Goal: Transaction & Acquisition: Book appointment/travel/reservation

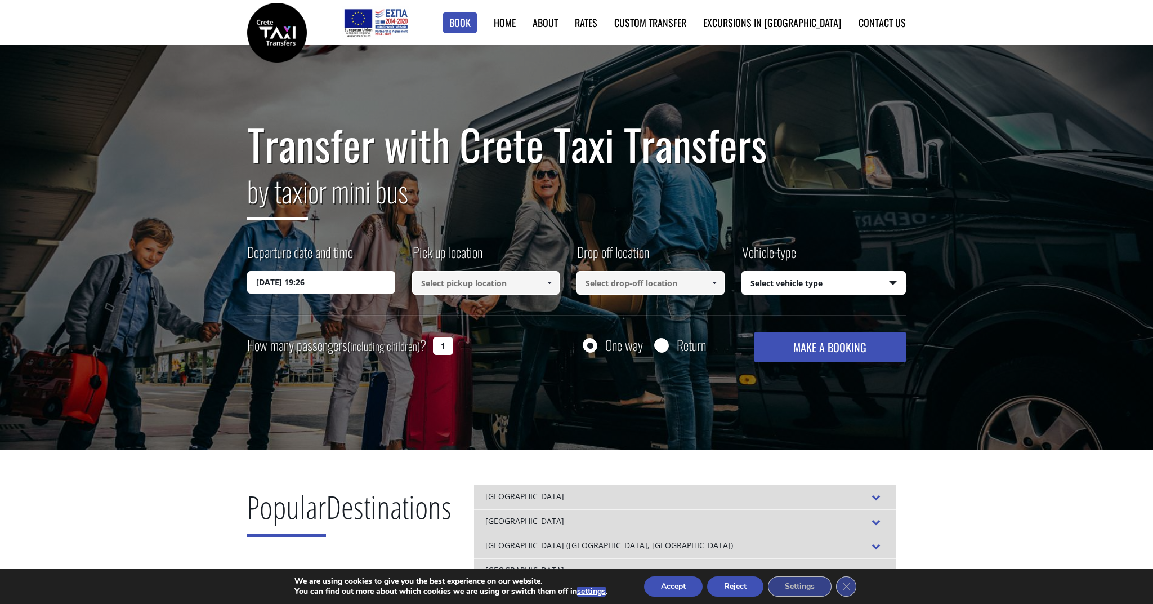
click at [362, 280] on input "13/08/2025 19:26" at bounding box center [321, 282] width 148 height 23
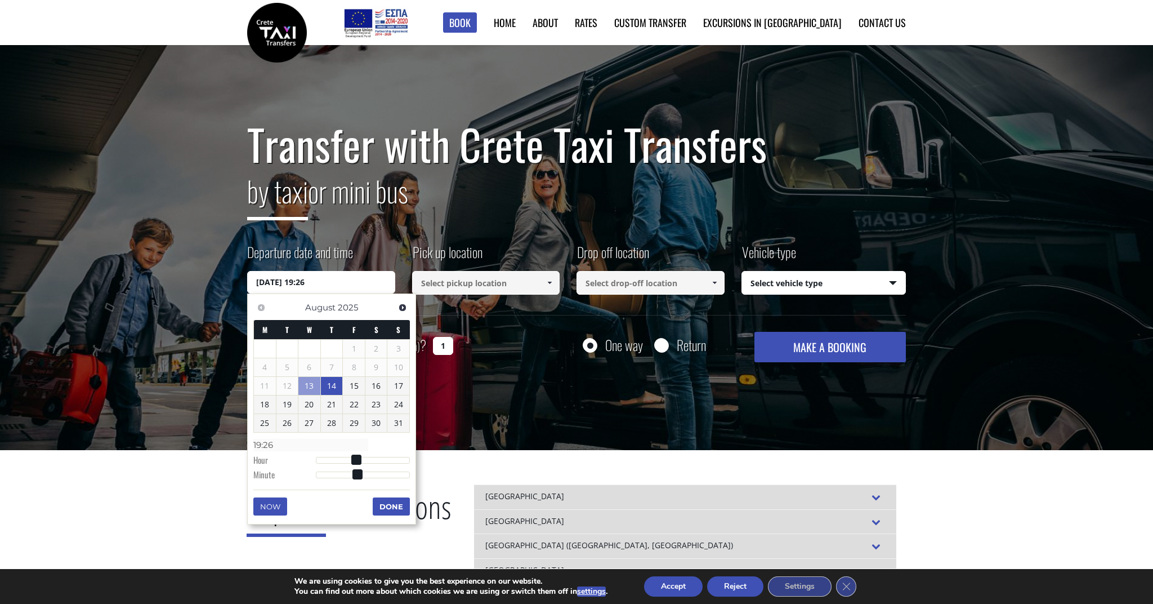
click at [336, 390] on link "14" at bounding box center [332, 386] width 22 height 18
type input "14/08/2025 01:00"
type input "01:00"
type input "14/08/2025 02:00"
type input "02:00"
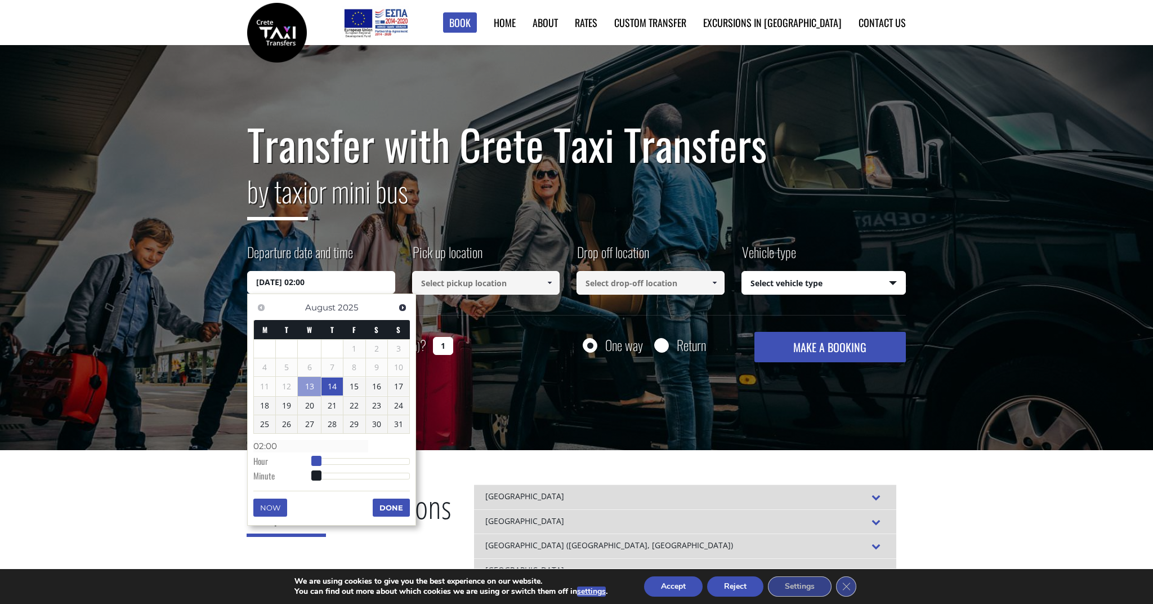
type input "14/08/2025 03:00"
type input "03:00"
type input "14/08/2025 04:00"
type input "04:00"
type input "14/08/2025 05:00"
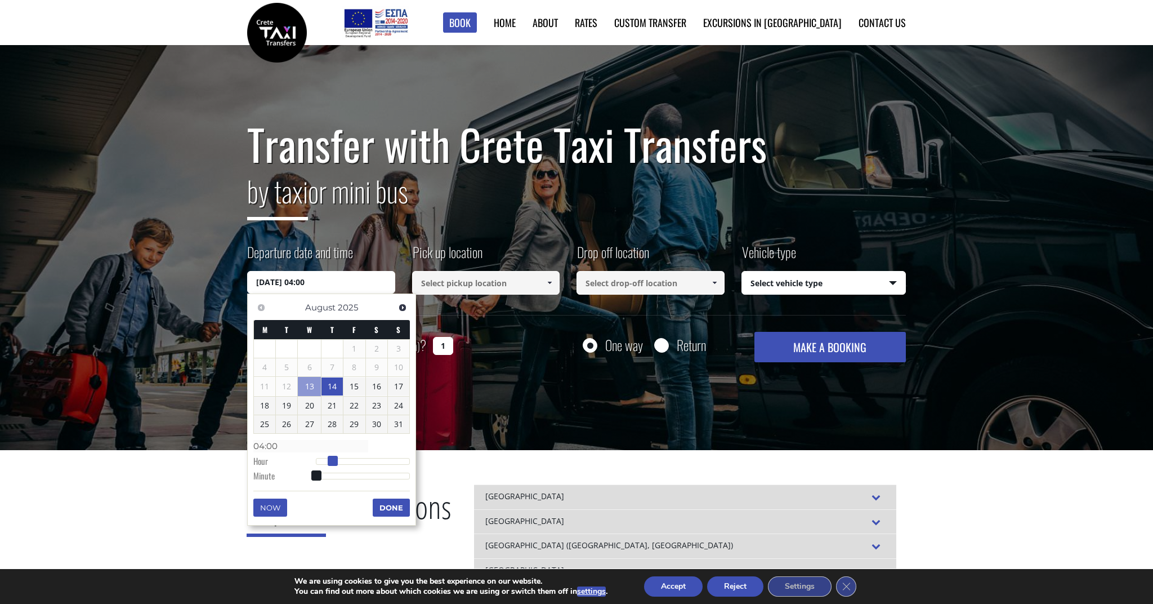
type input "05:00"
type input "14/08/2025 06:00"
type input "06:00"
type input "14/08/2025 07:00"
type input "07:00"
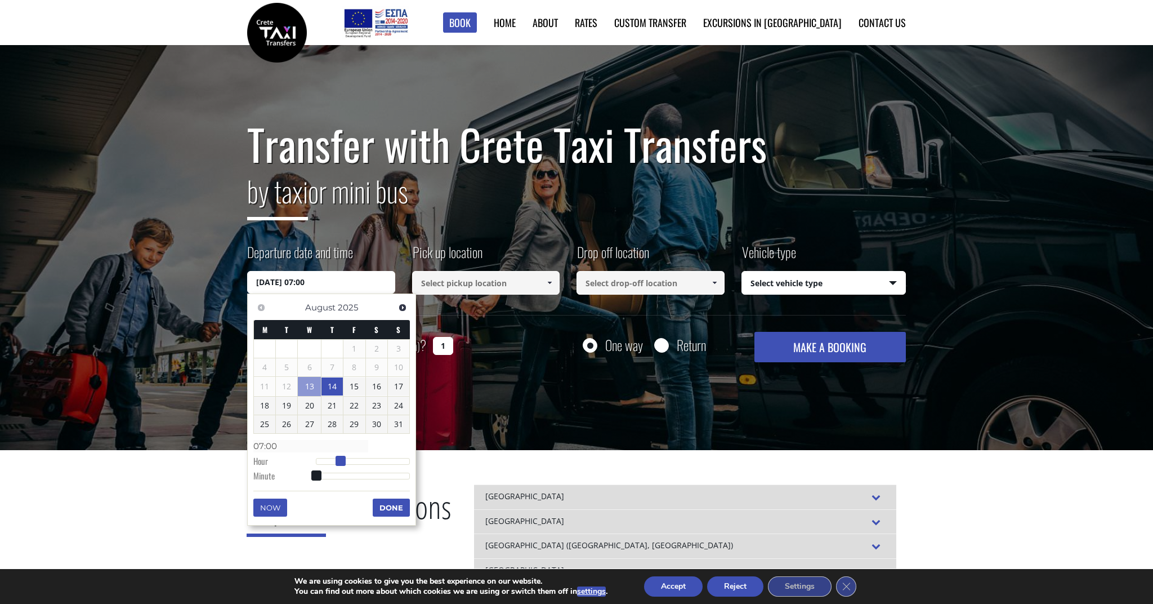
type input "14/08/2025 08:00"
type input "08:00"
type input "14/08/2025 09:00"
type input "09:00"
type input "14/08/2025 10:00"
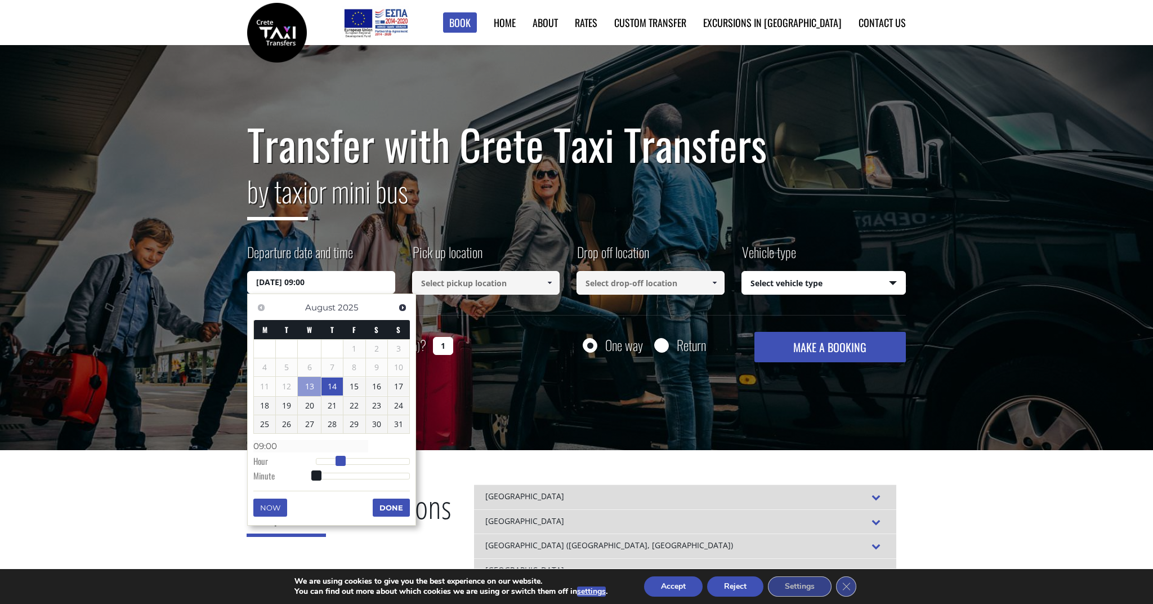
type input "10:00"
type input "14/08/2025 11:00"
type input "11:00"
type input "14/08/2025 12:00"
type input "12:00"
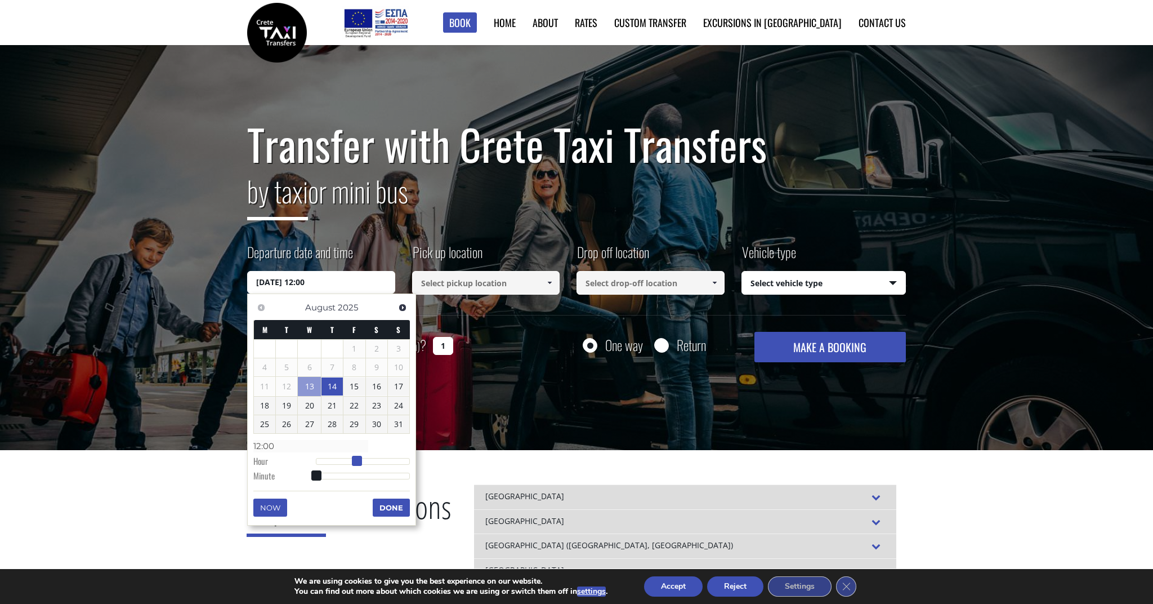
type input "14/08/2025 13:00"
type input "13:00"
type input "14/08/2025 14:00"
type input "14:00"
type input "14/08/2025 15:00"
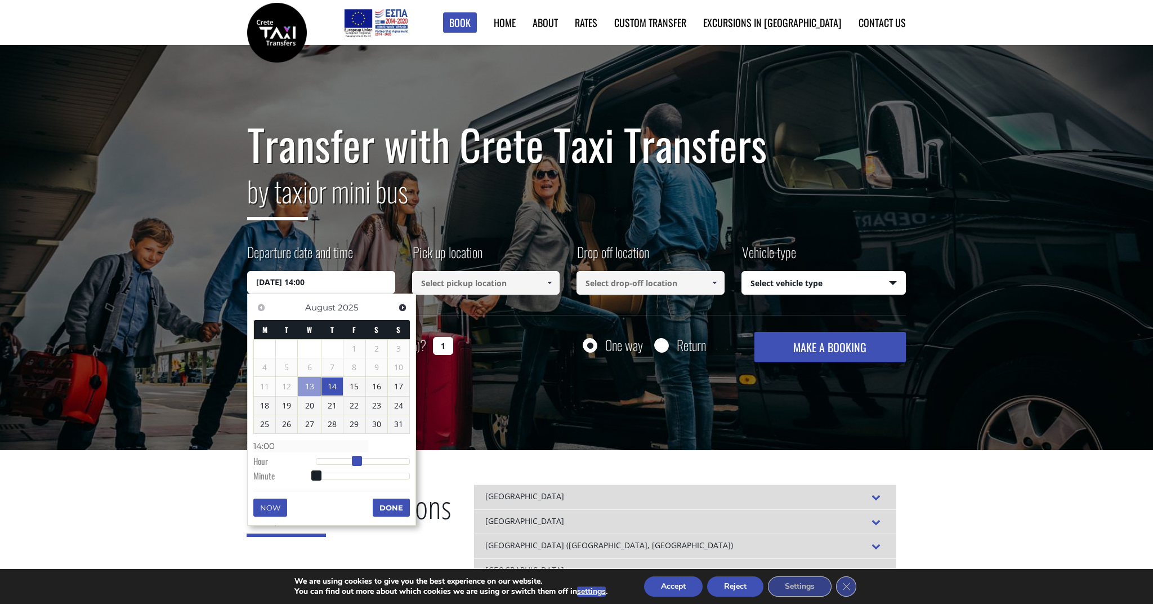
type input "15:00"
type input "14/08/2025 16:00"
type input "16:00"
type input "14/08/2025 15:00"
type input "15:00"
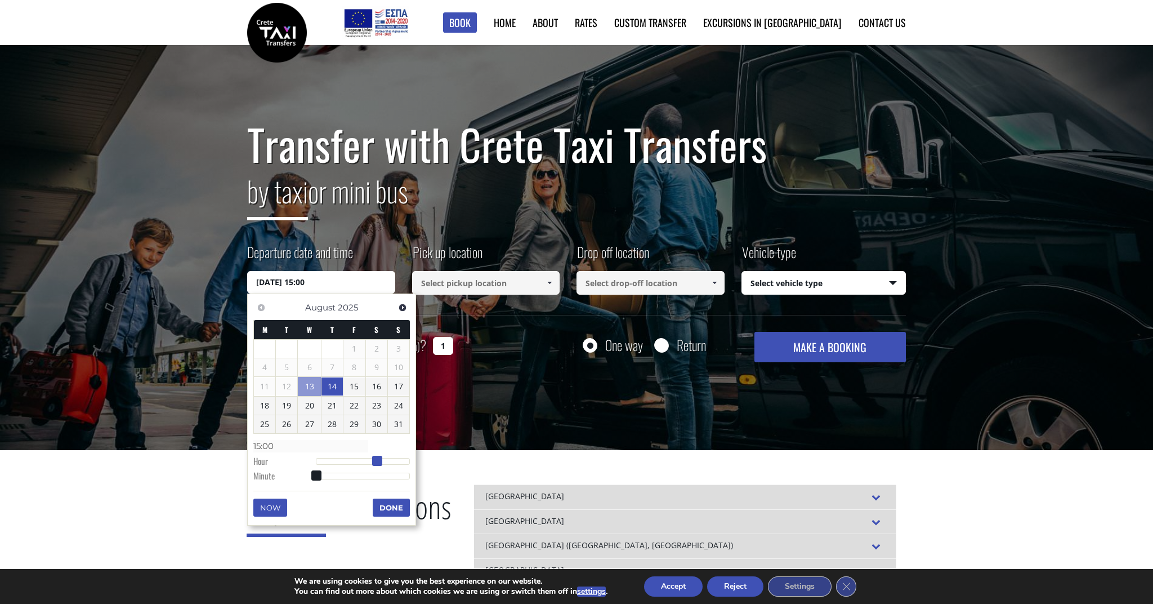
drag, startPoint x: 318, startPoint y: 455, endPoint x: 376, endPoint y: 459, distance: 58.1
click at [377, 459] on span at bounding box center [377, 460] width 10 height 10
type input "14/08/2025 15:01"
type input "15:01"
type input "14/08/2025 15:02"
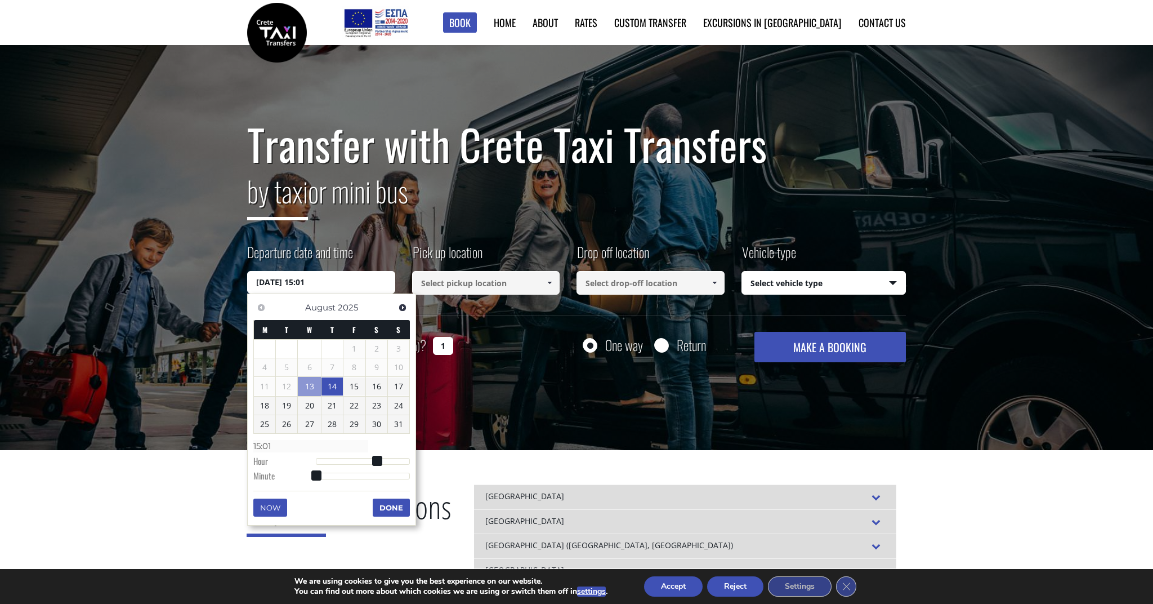
type input "15:02"
type input "14/08/2025 15:04"
type input "15:04"
type input "14/08/2025 15:06"
type input "15:06"
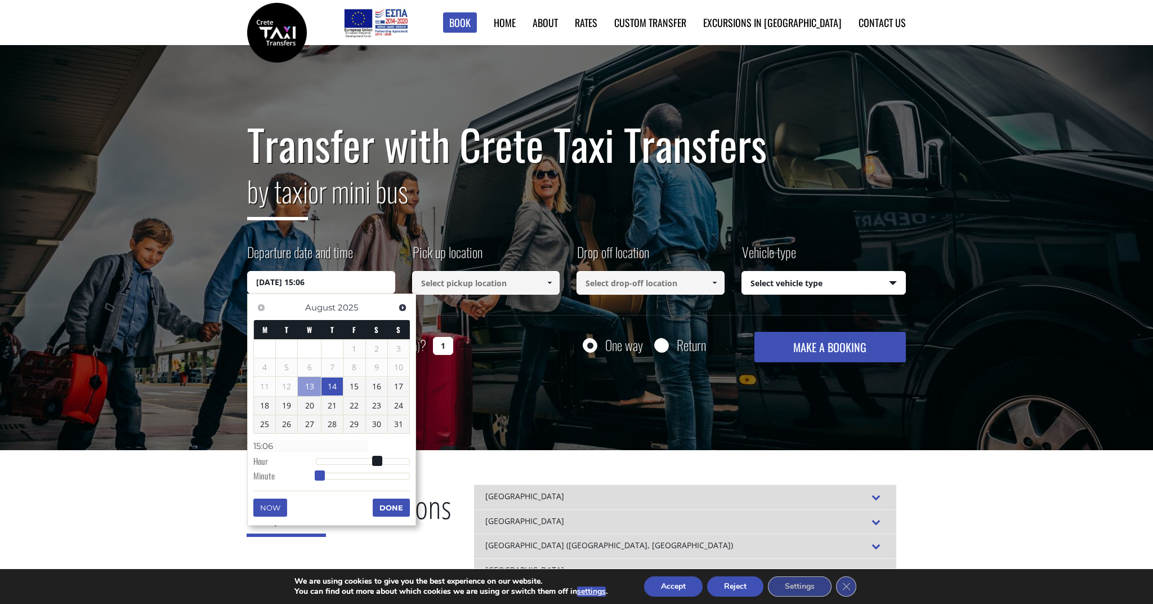
type input "14/08/2025 15:08"
type input "15:08"
type input "14/08/2025 15:10"
type input "15:10"
type input "14/08/2025 15:12"
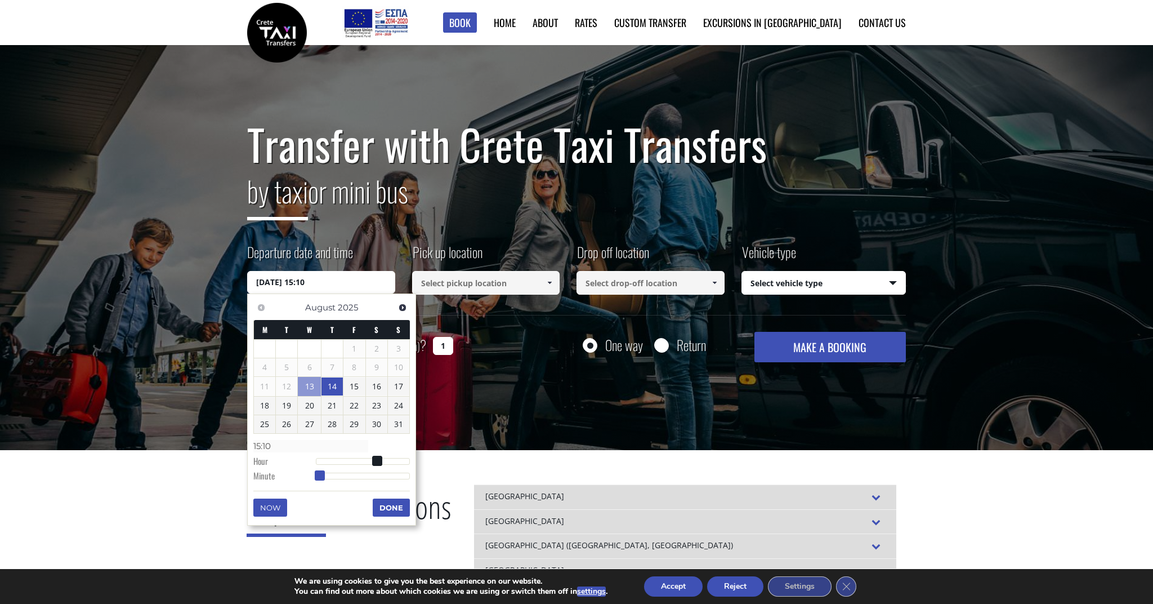
type input "15:12"
type input "14/08/2025 15:15"
type input "15:15"
type input "14/08/2025 15:17"
type input "15:17"
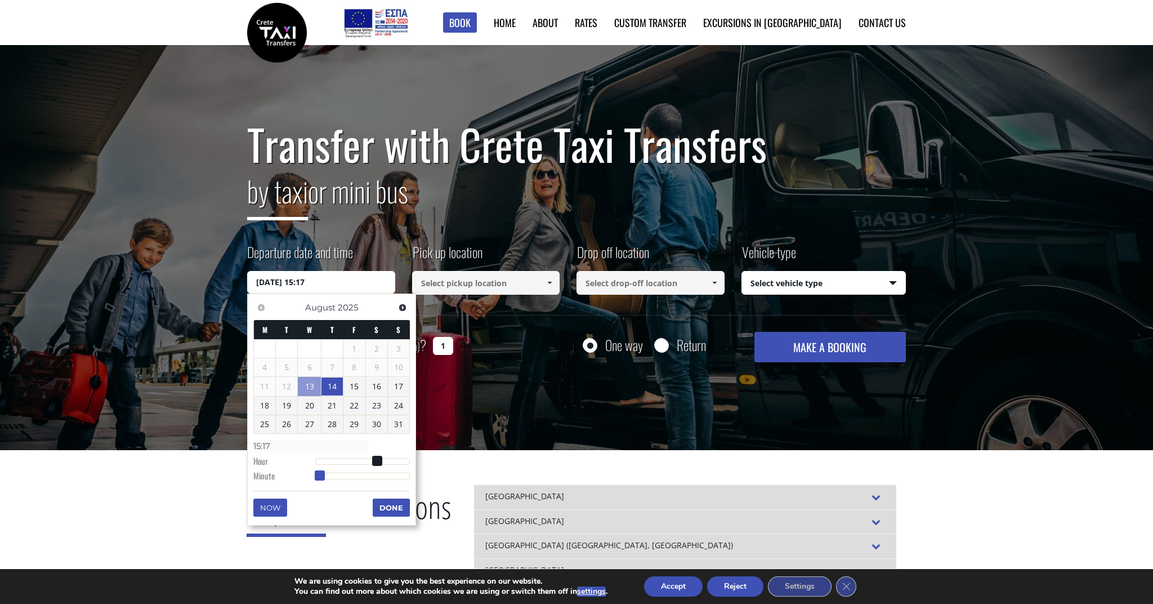
type input "14/08/2025 15:20"
type input "15:20"
type input "14/08/2025 15:22"
type input "15:22"
type input "14/08/2025 15:24"
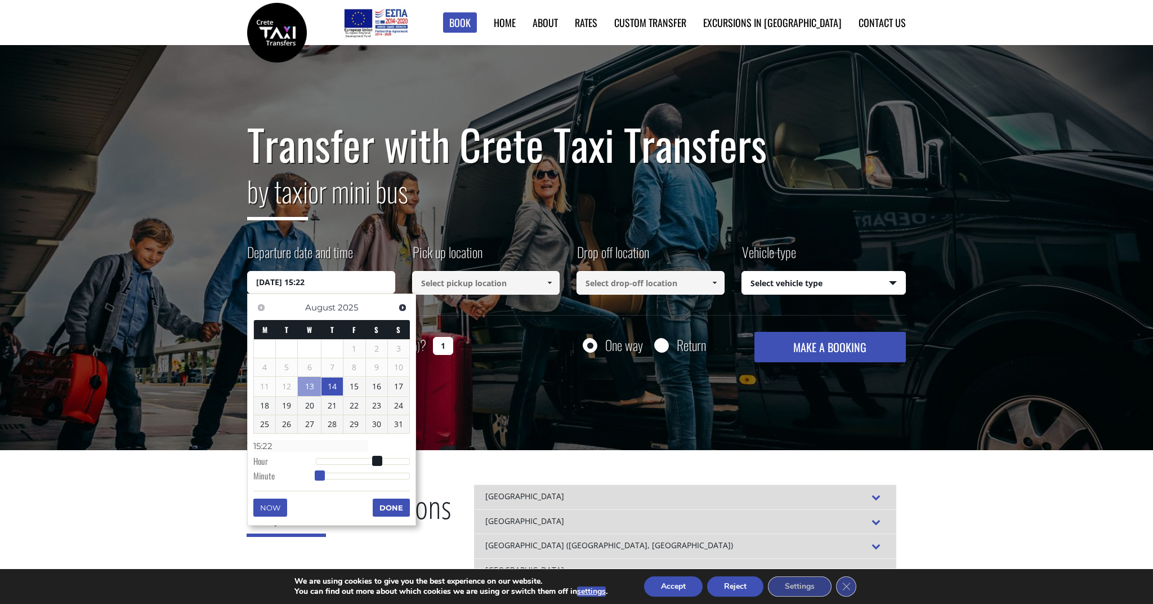
type input "15:24"
type input "14/08/2025 15:25"
type input "15:25"
type input "14/08/2025 15:26"
type input "15:26"
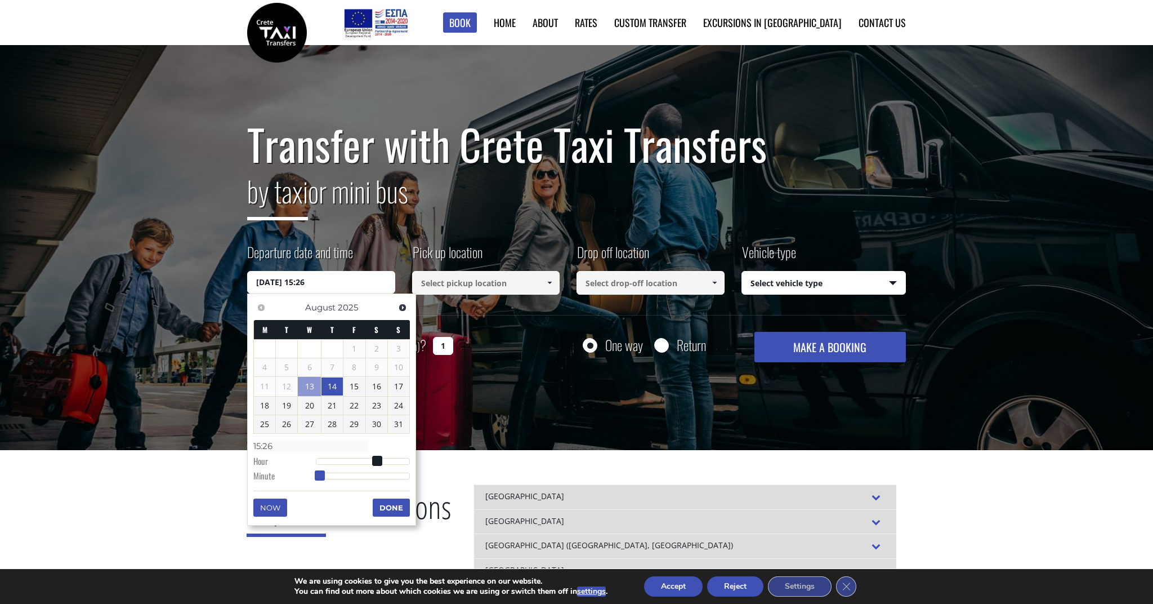
type input "14/08/2025 15:27"
type input "15:27"
type input "14/08/2025 15:28"
type input "15:28"
type input "14/08/2025 15:29"
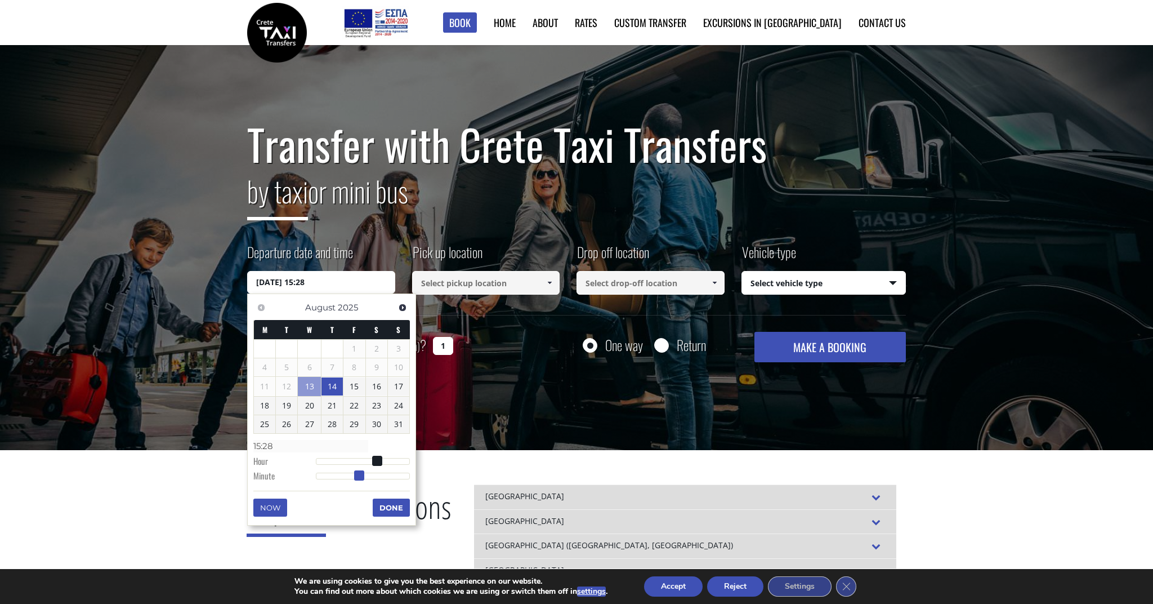
type input "15:29"
type input "14/08/2025 15:30"
type input "15:30"
type input "14/08/2025 15:29"
type input "15:29"
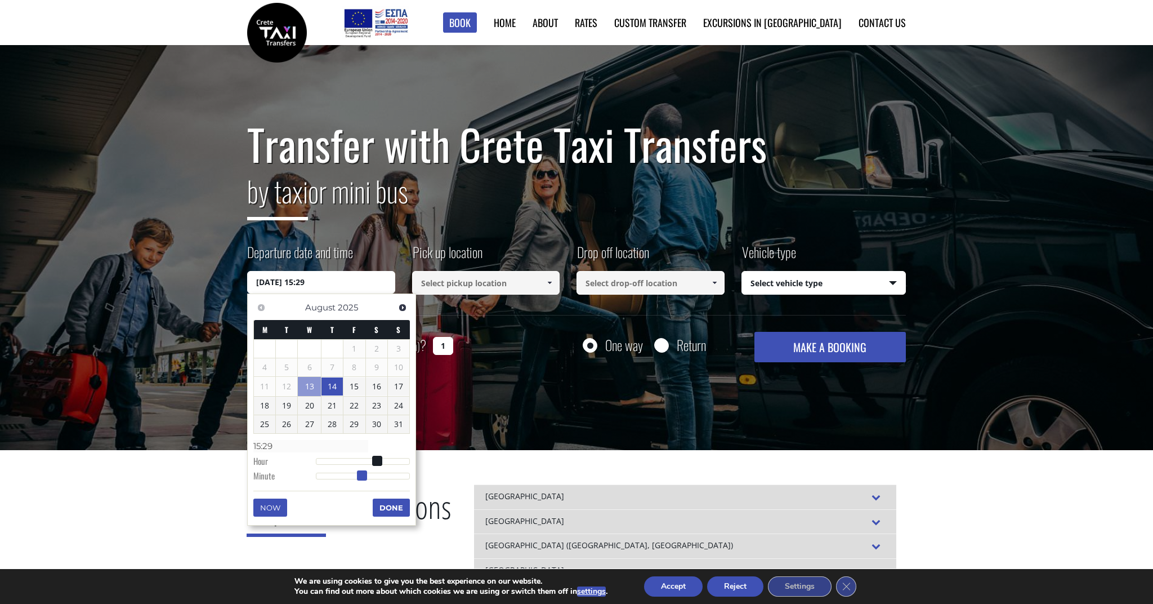
type input "14/08/2025 15:28"
type input "15:28"
type input "14/08/2025 15:27"
type input "15:27"
type input "14/08/2025 15:26"
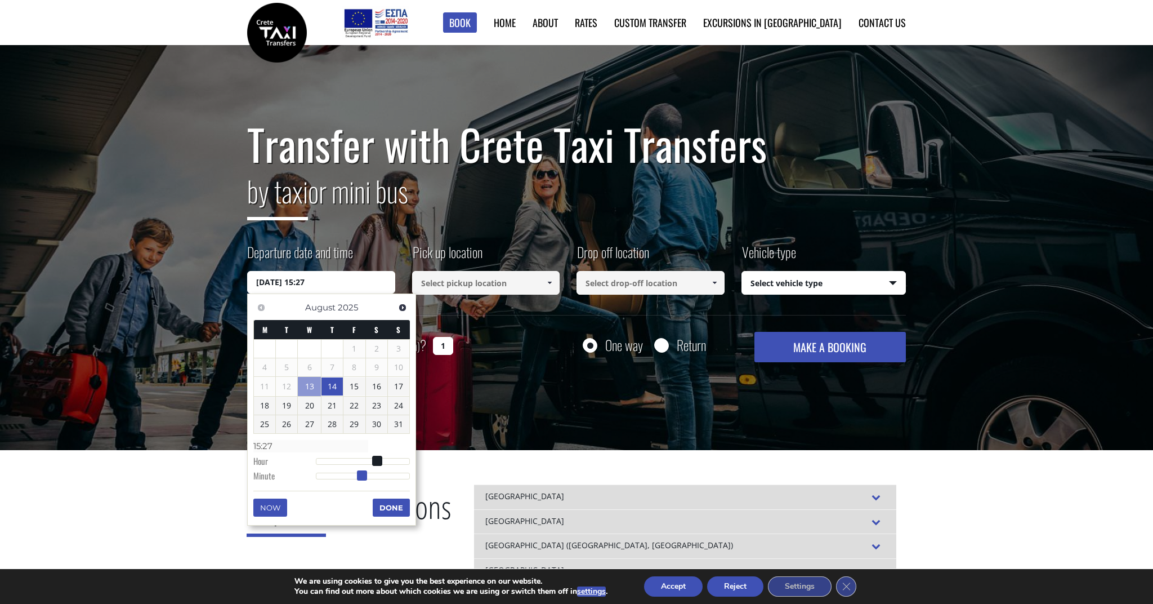
type input "15:26"
type input "14/08/2025 15:25"
type input "15:25"
type input "14/08/2025 15:24"
type input "15:24"
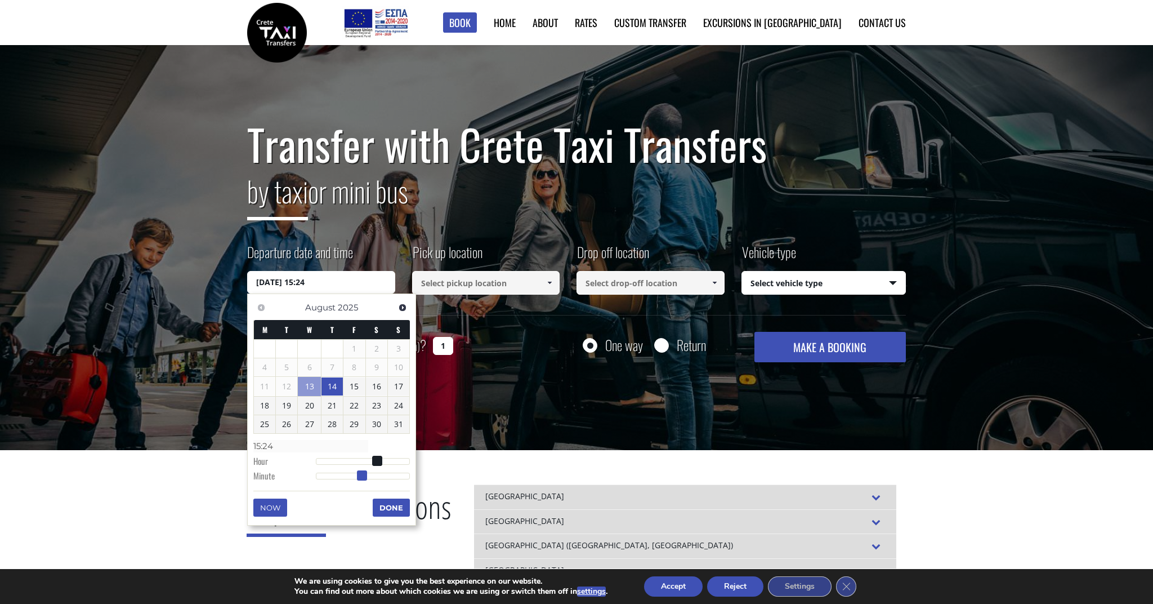
type input "14/08/2025 15:23"
type input "15:23"
type input "14/08/2025 15:22"
type input "15:22"
type input "14/08/2025 15:21"
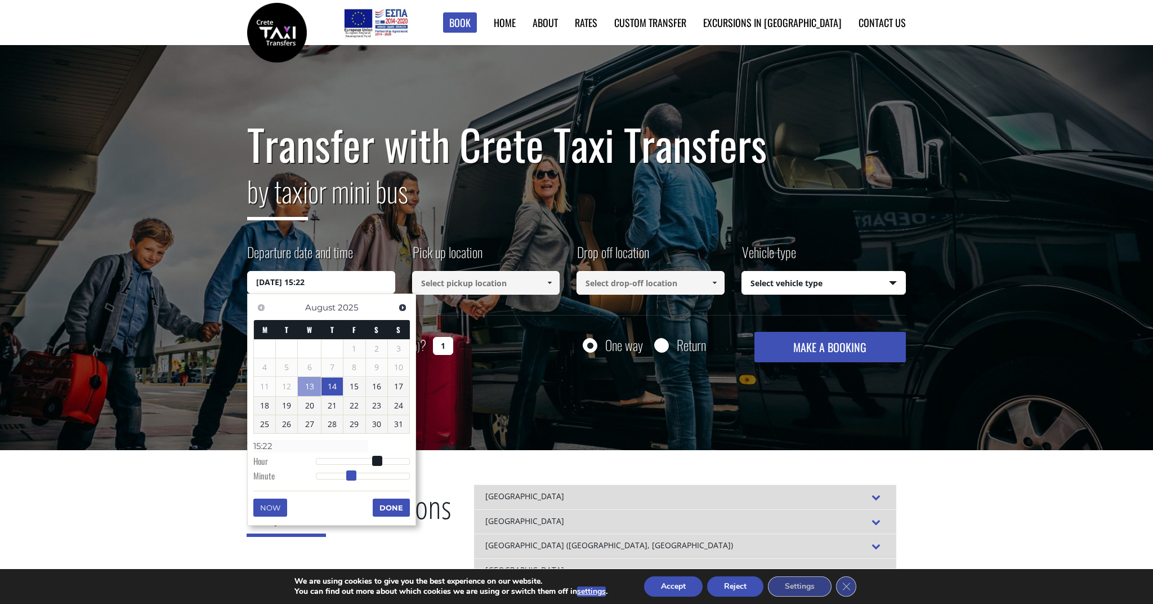
type input "15:21"
type input "14/08/2025 15:20"
type input "15:20"
drag, startPoint x: 314, startPoint y: 470, endPoint x: 344, endPoint y: 472, distance: 30.5
click at [344, 472] on span at bounding box center [348, 475] width 10 height 10
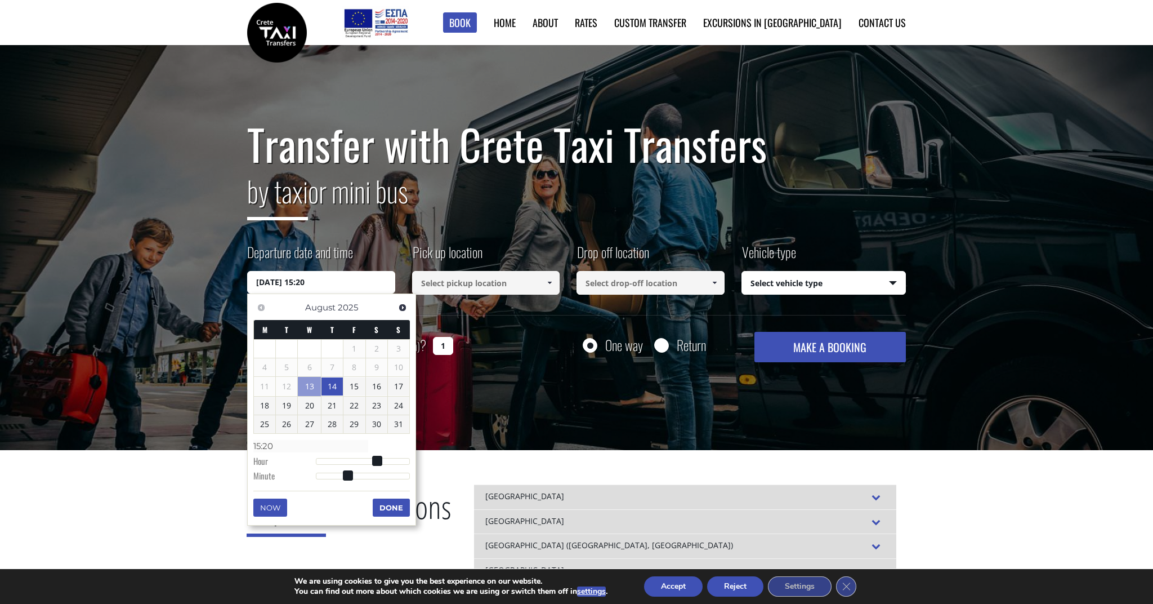
click at [383, 500] on button "Done" at bounding box center [391, 507] width 37 height 18
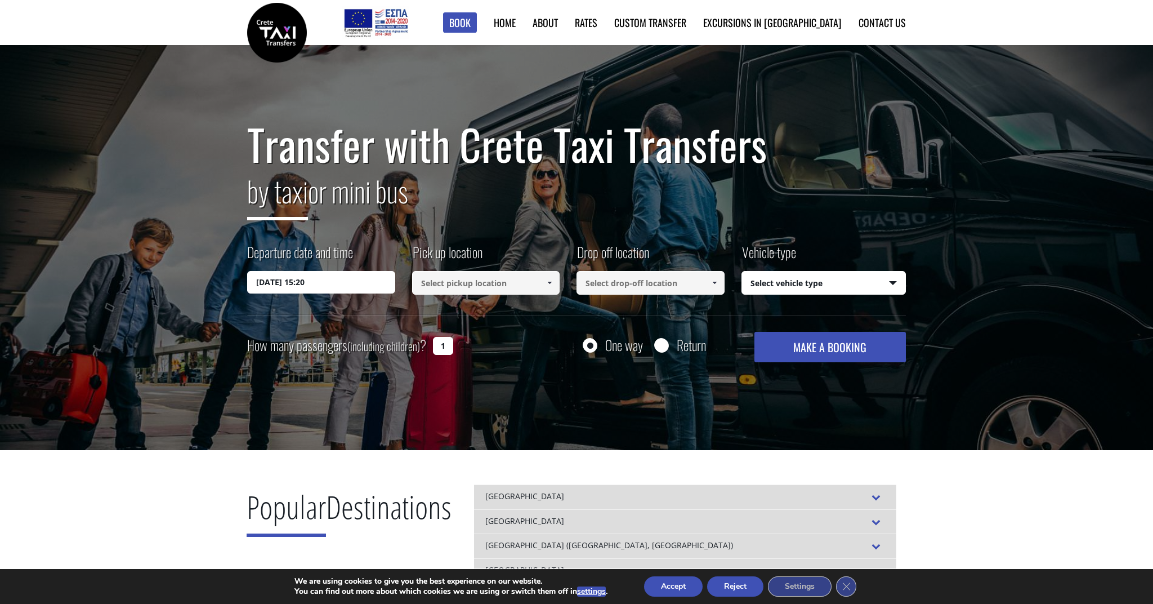
click at [473, 284] on input at bounding box center [486, 283] width 148 height 24
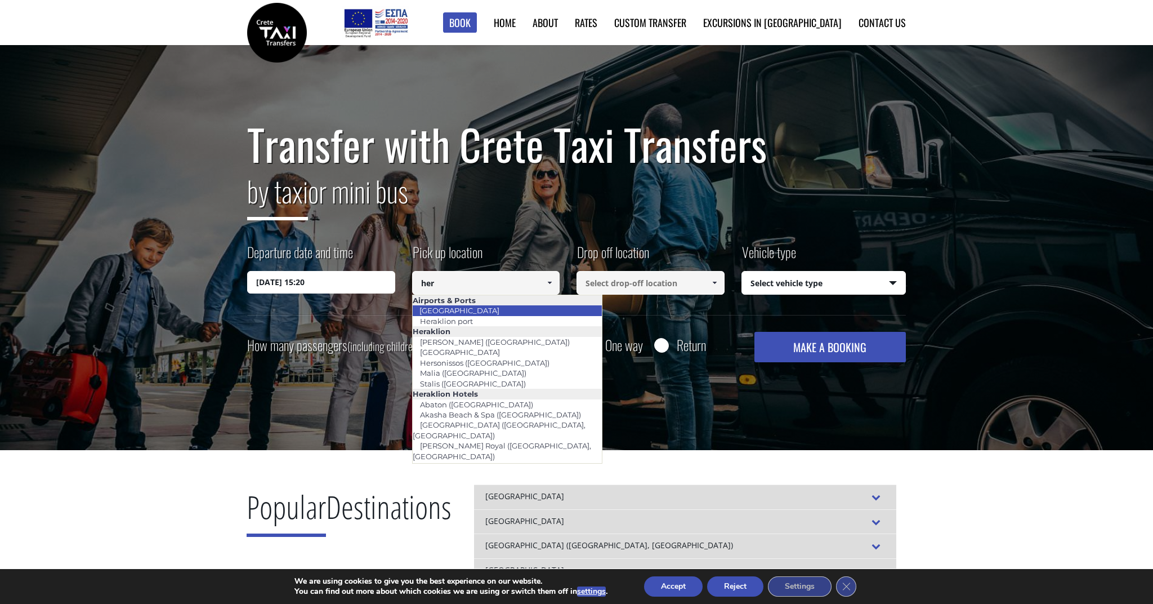
click at [489, 307] on li "[GEOGRAPHIC_DATA]" at bounding box center [508, 310] width 190 height 10
type input "[GEOGRAPHIC_DATA]"
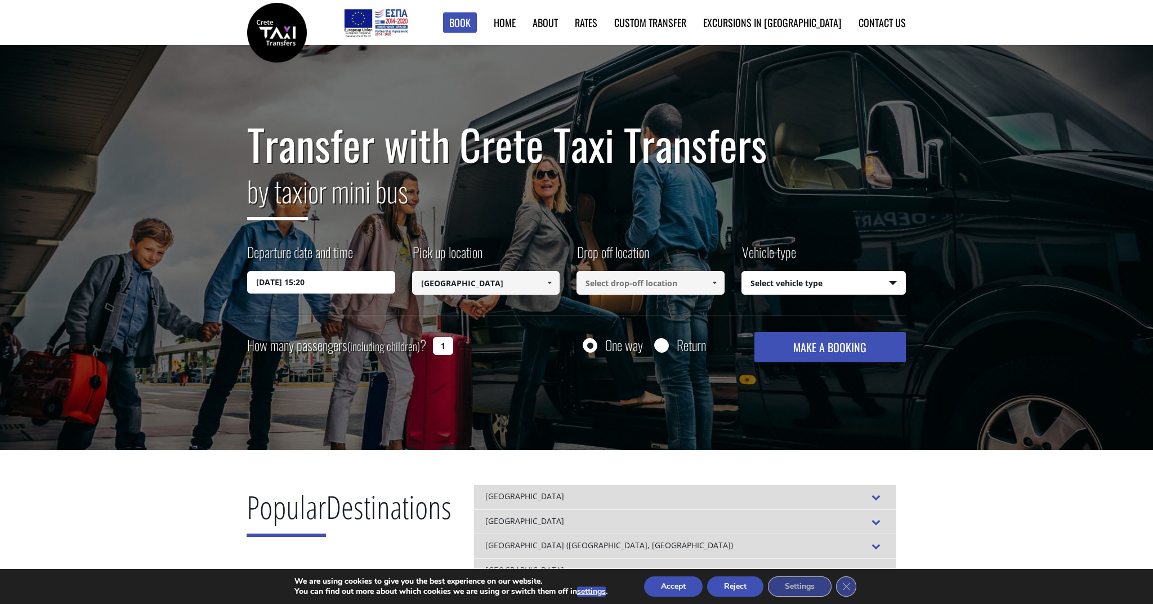
click at [595, 292] on input at bounding box center [651, 283] width 148 height 24
type input "k"
type input "7"
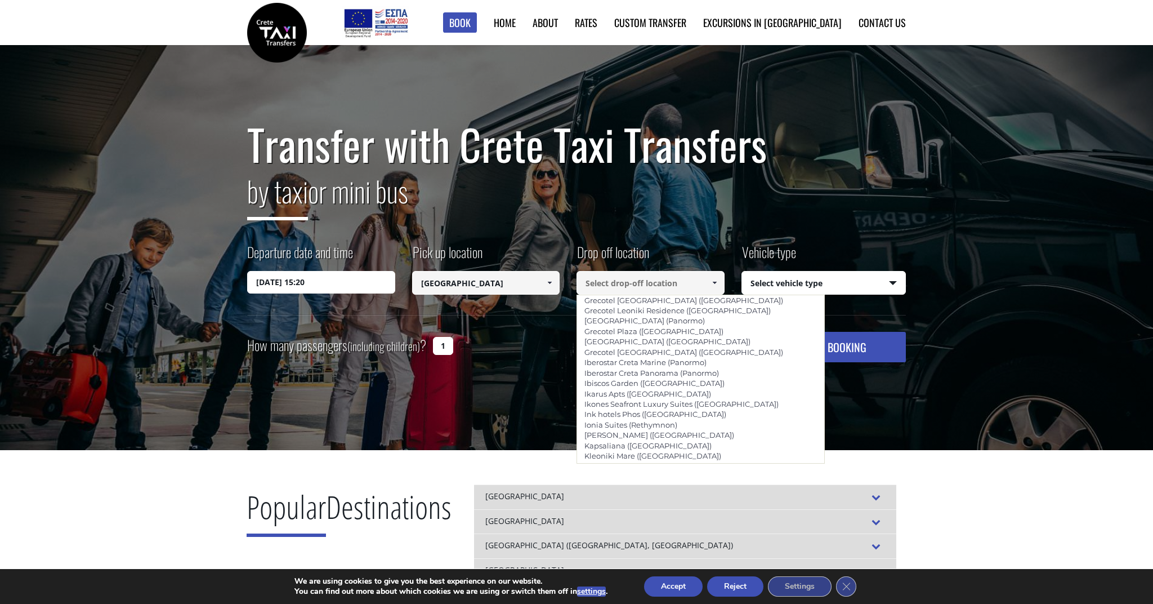
scroll to position [2321, 0]
click at [631, 288] on input at bounding box center [651, 283] width 148 height 24
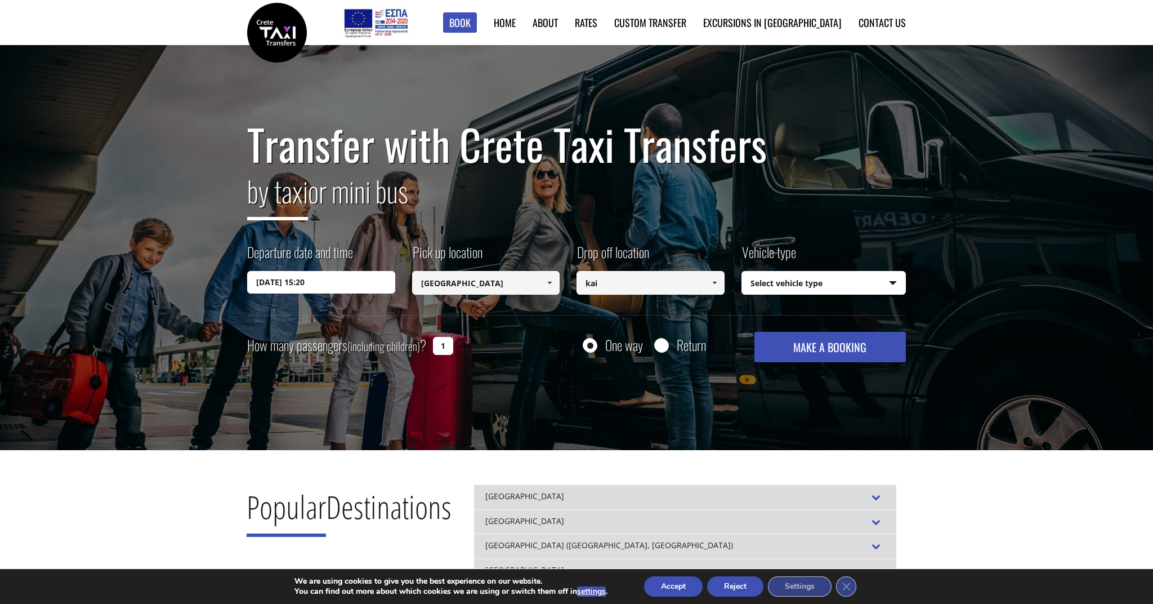
scroll to position [0, 0]
type input "kaina"
click at [830, 347] on button "MAKE A BOOKING" at bounding box center [829, 347] width 151 height 30
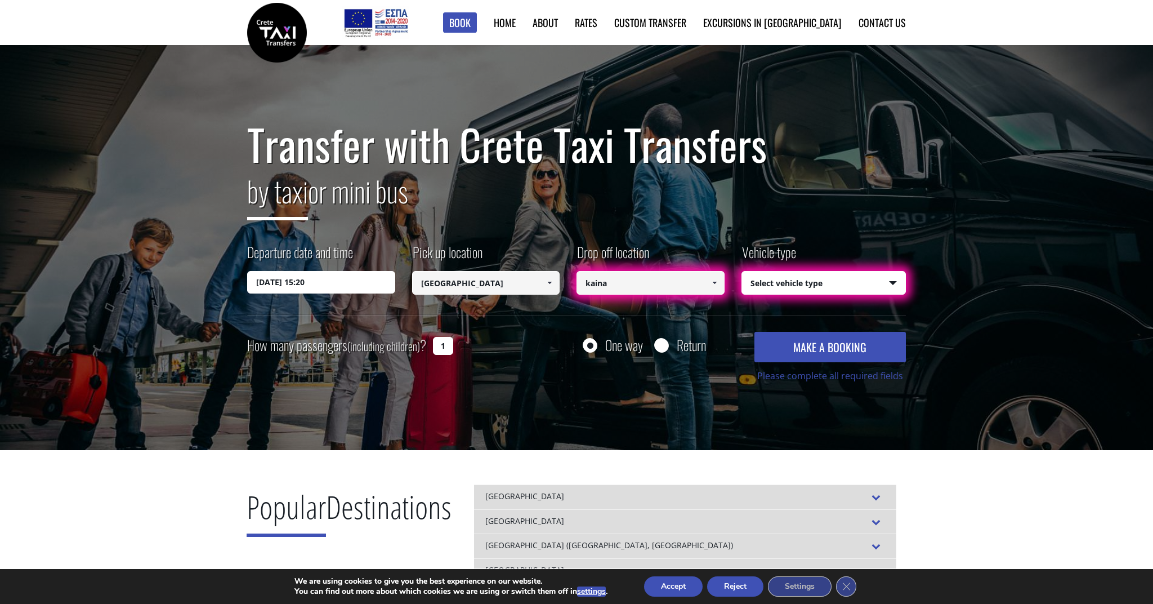
click at [789, 294] on div "Departure date and time 14/08/2025 15:20 Pick up location Select pickup locatio…" at bounding box center [576, 278] width 659 height 73
select select "540"
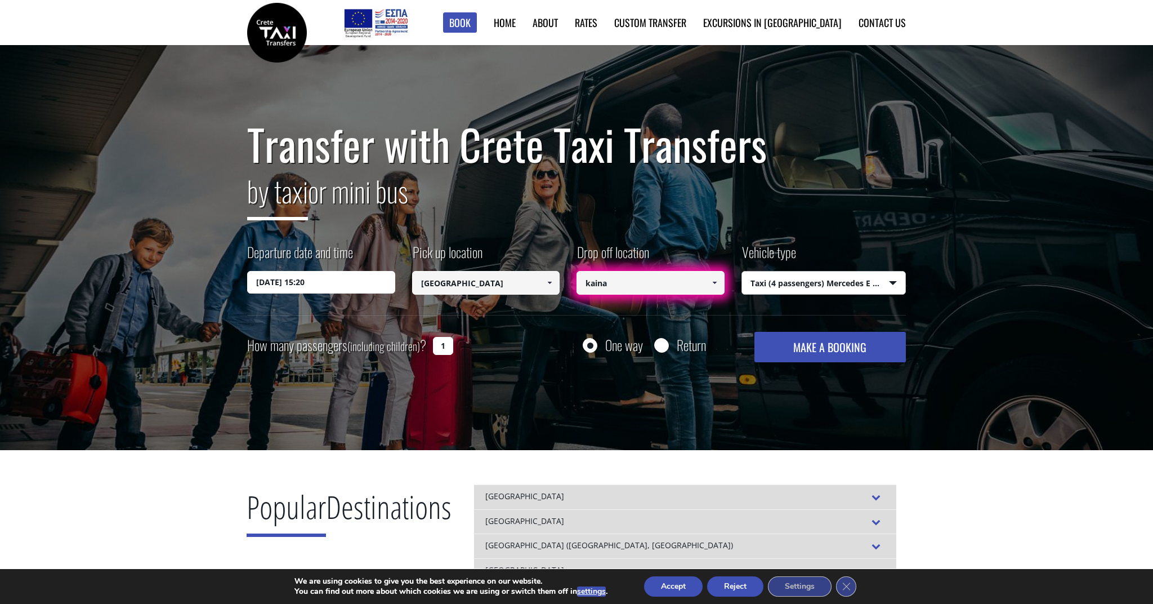
click at [809, 342] on button "MAKE A BOOKING" at bounding box center [829, 347] width 151 height 30
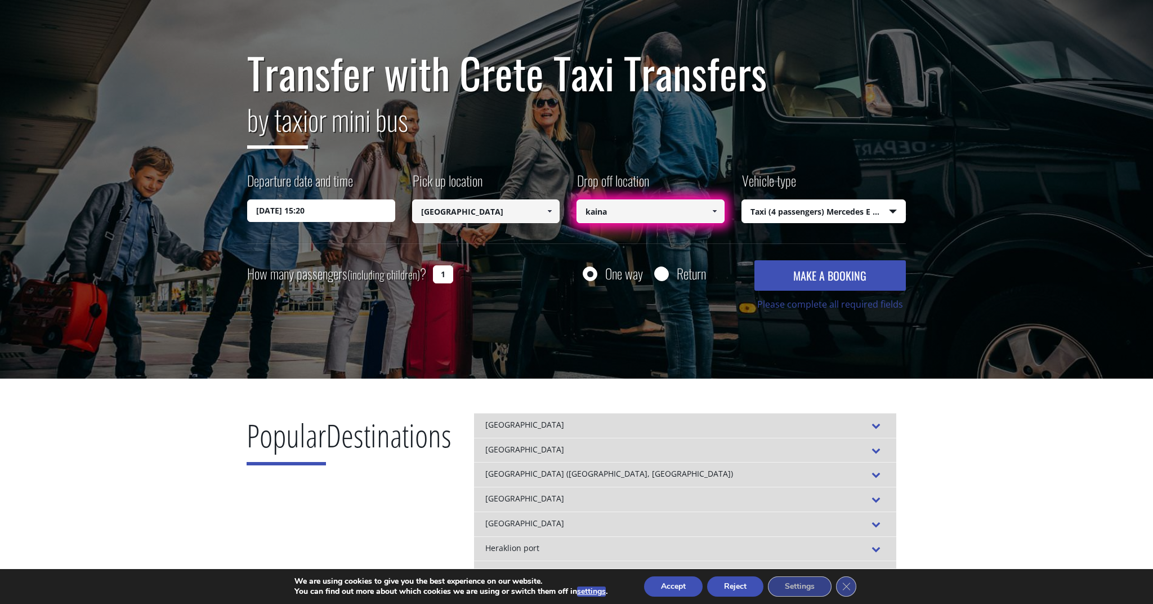
scroll to position [59, 0]
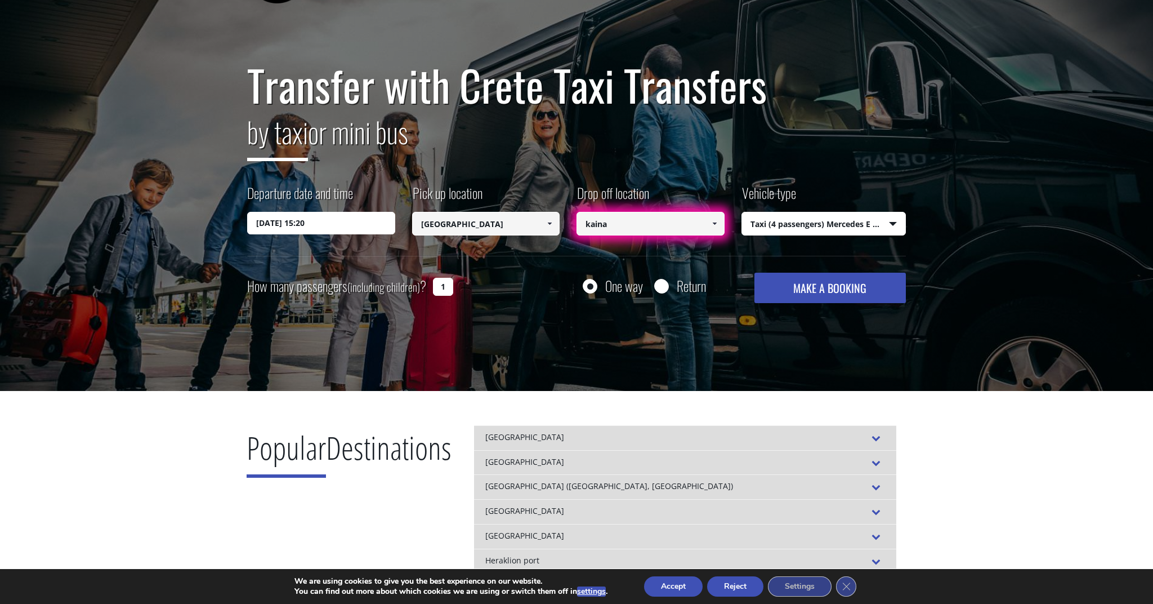
click at [614, 227] on input "kaina" at bounding box center [651, 224] width 148 height 24
drag, startPoint x: 614, startPoint y: 227, endPoint x: 561, endPoint y: 218, distance: 54.2
click at [561, 218] on div "Departure date and time 14/08/2025 15:20 Pick up location Select pickup locatio…" at bounding box center [576, 219] width 659 height 73
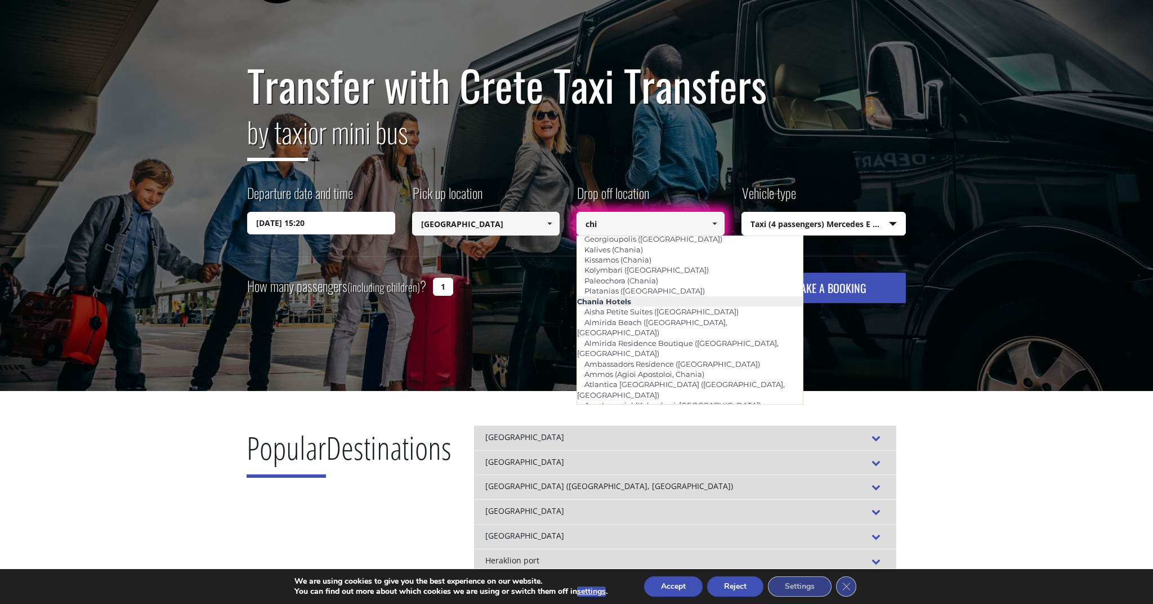
scroll to position [0, 0]
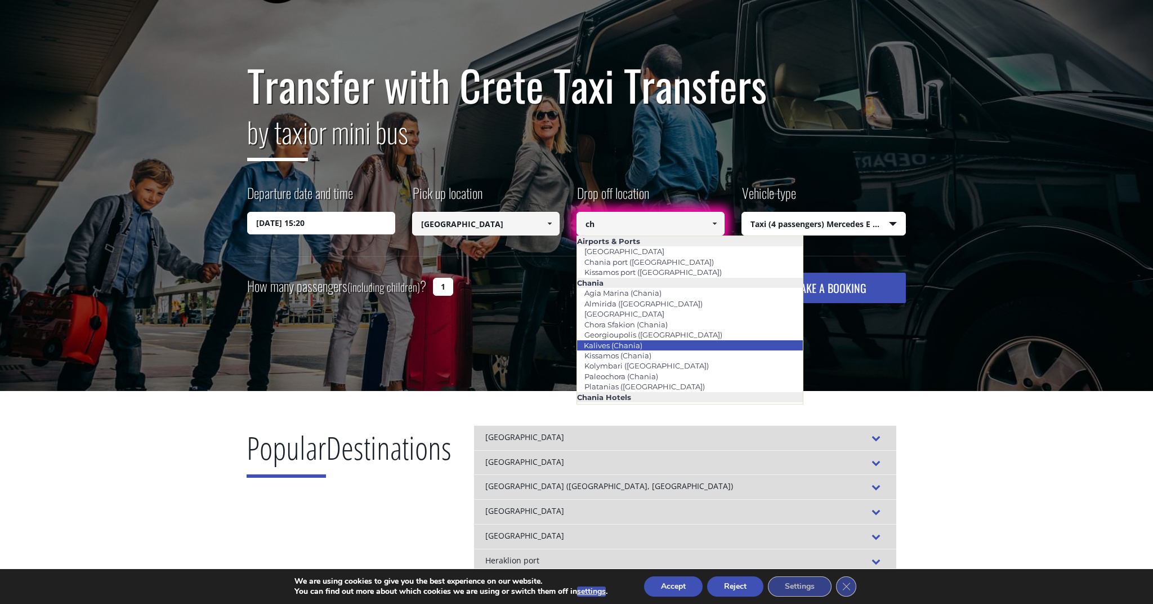
type input "c"
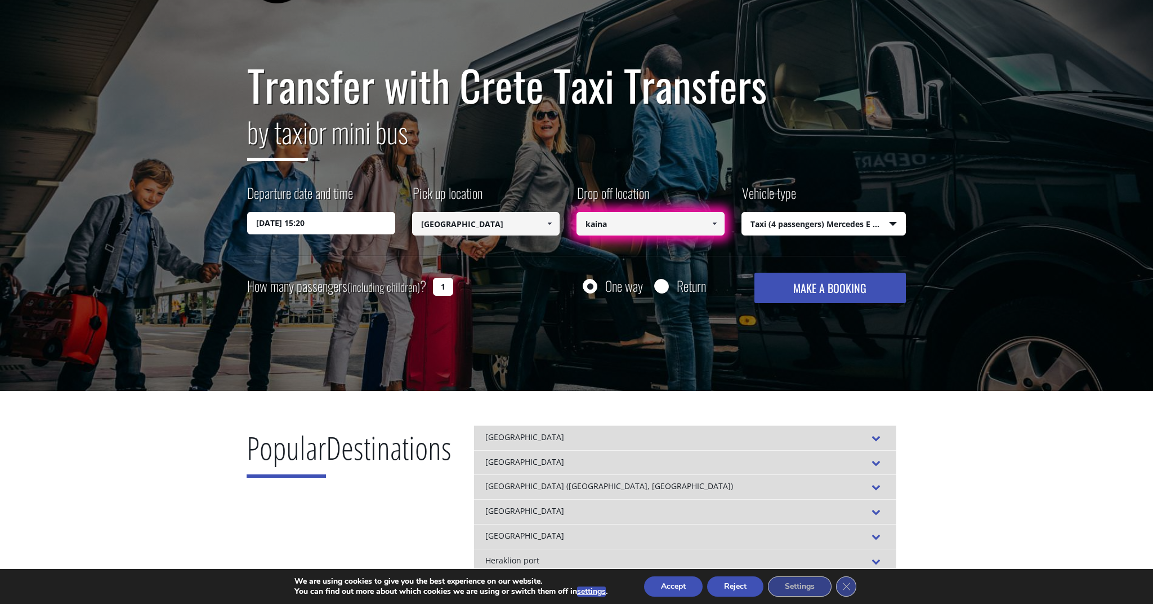
click at [830, 288] on button "MAKE A BOOKING" at bounding box center [829, 287] width 151 height 30
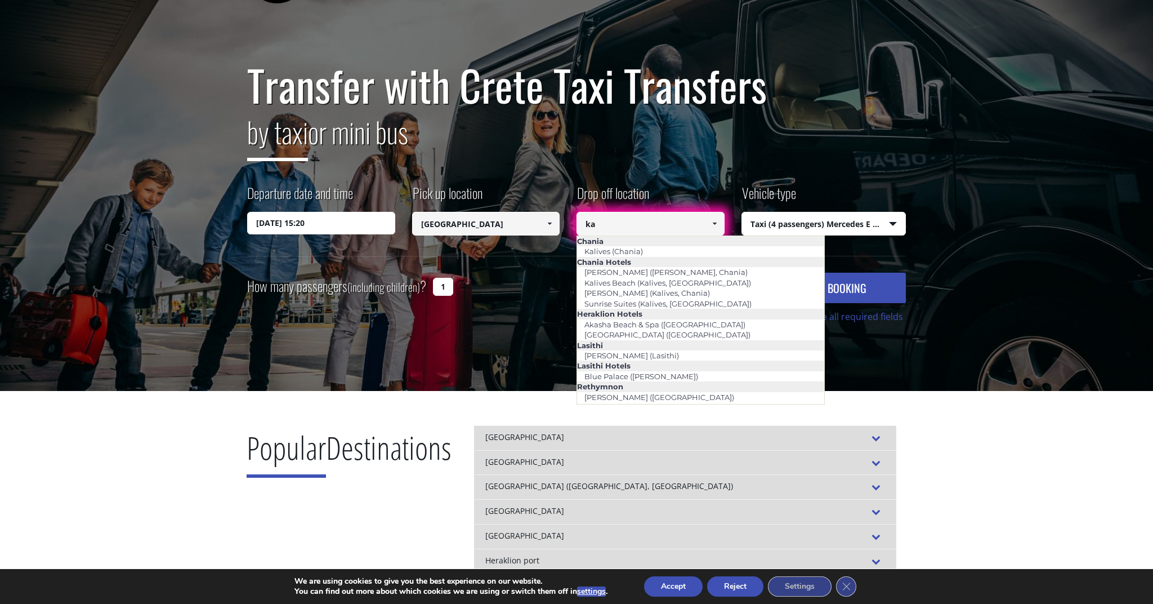
type input "k"
click at [713, 248] on li "Kalives (Chania)" at bounding box center [700, 251] width 247 height 10
type input "Kalives (Chania)"
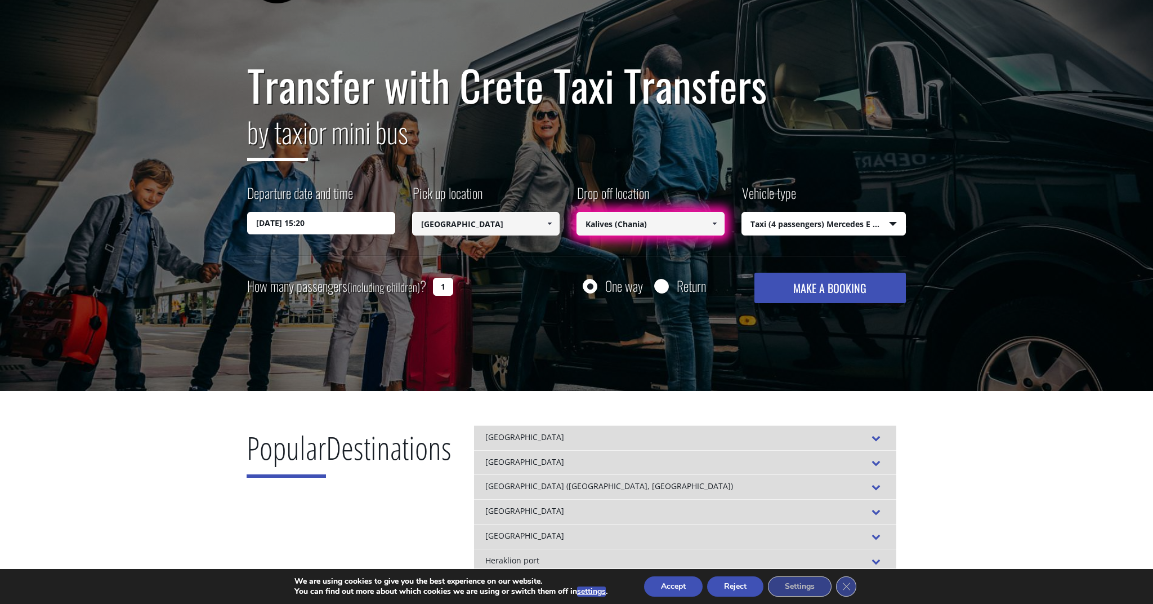
click at [837, 286] on button "MAKE A BOOKING" at bounding box center [829, 287] width 151 height 30
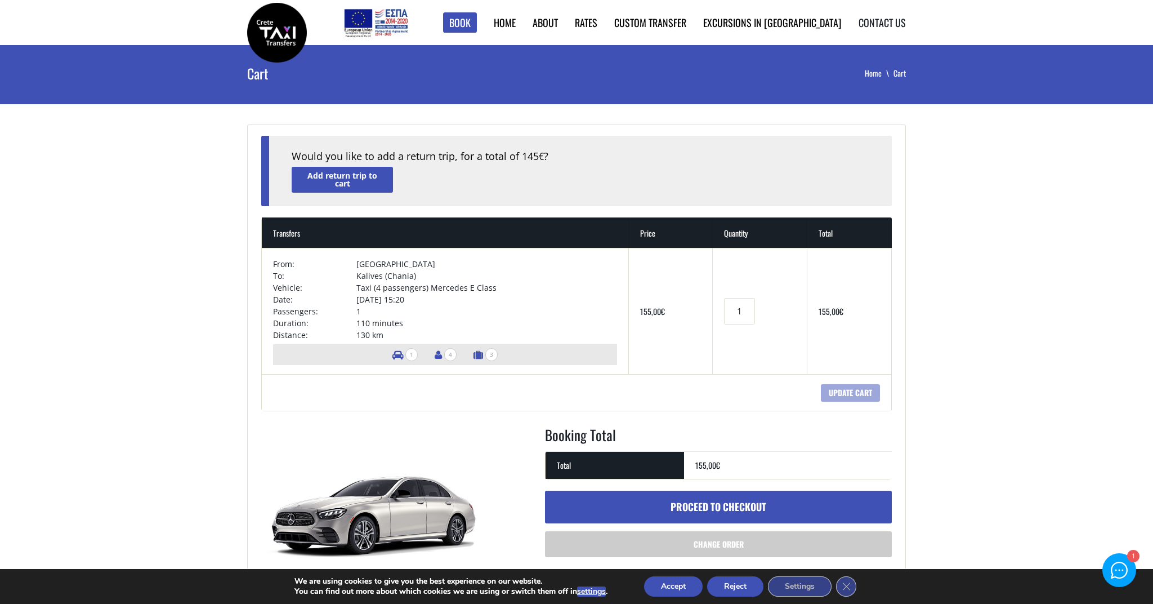
click at [879, 21] on link "Contact us" at bounding box center [882, 22] width 47 height 15
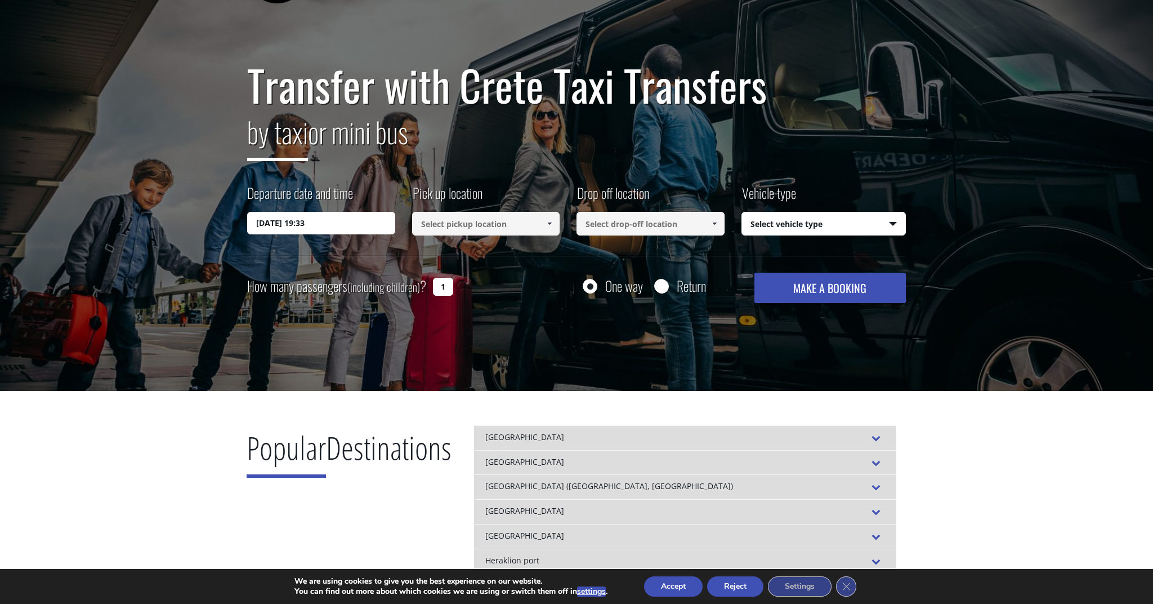
click at [336, 222] on input "13/08/2025 19:33" at bounding box center [321, 223] width 148 height 23
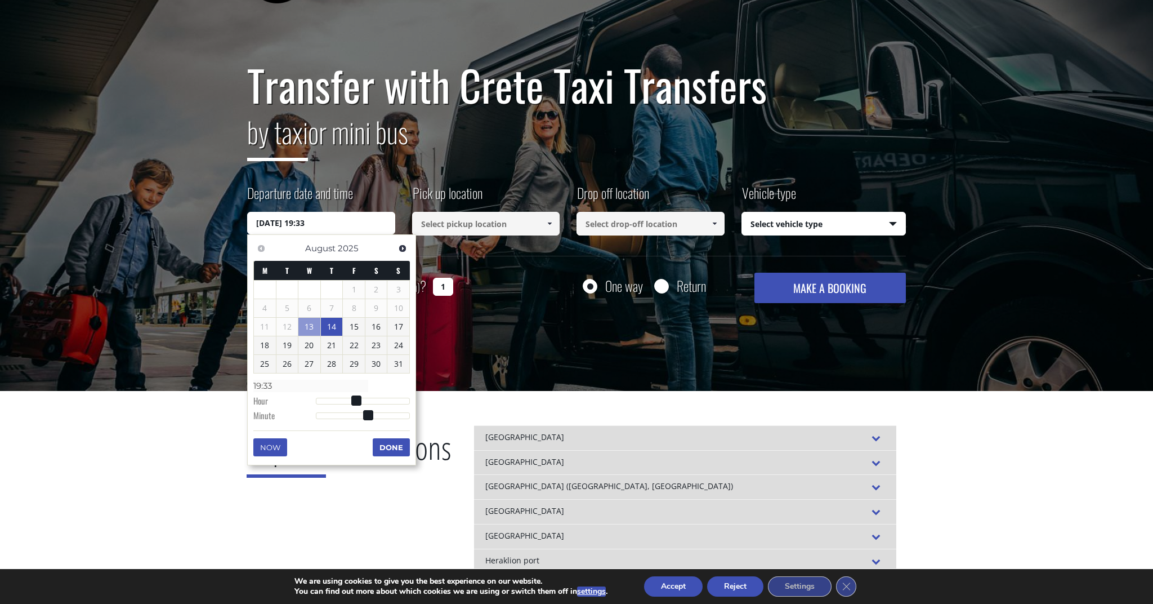
click at [330, 320] on link "14" at bounding box center [332, 327] width 22 height 18
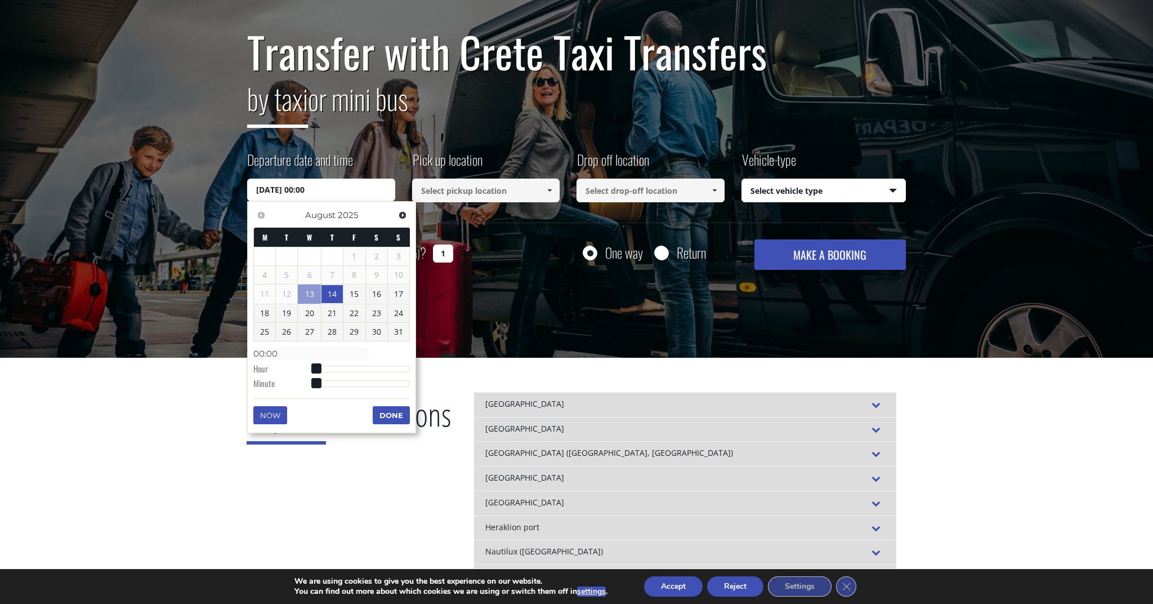
scroll to position [95, 0]
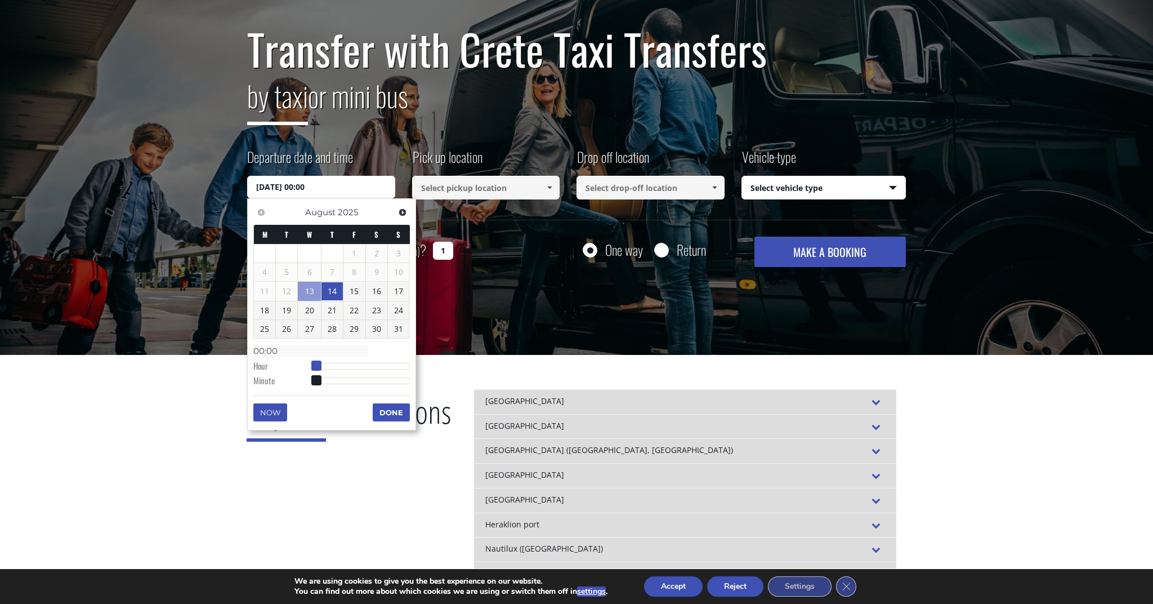
type input "14/08/2025 01:00"
type input "01:00"
type input "14/08/2025 02:00"
type input "02:00"
type input "14/08/2025 03:00"
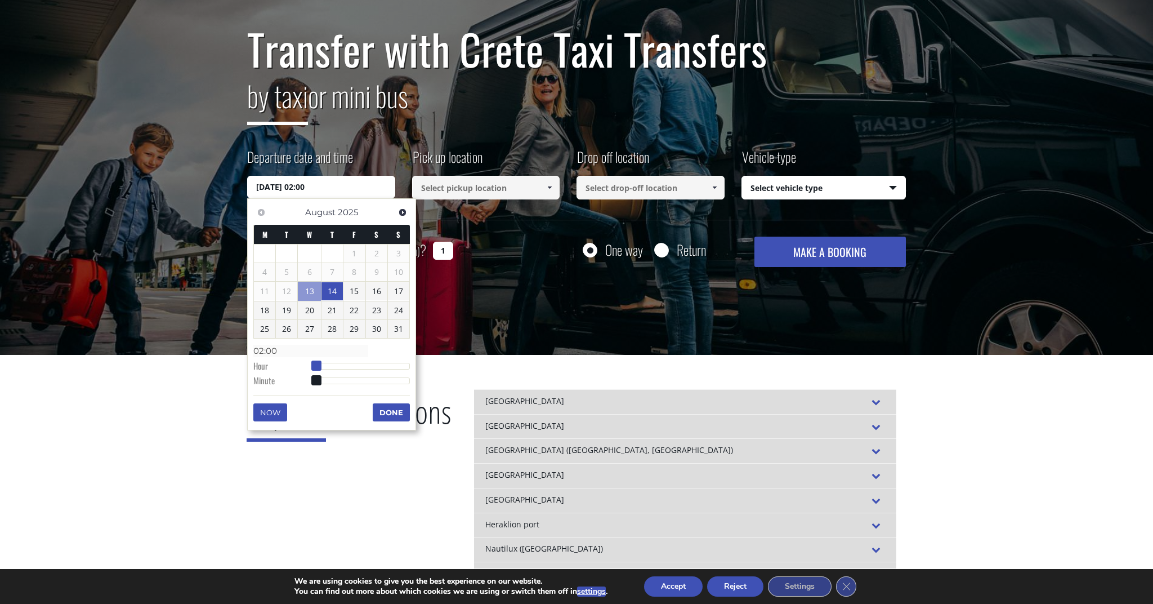
type input "03:00"
type input "14/08/2025 04:00"
type input "04:00"
type input "14/08/2025 05:00"
type input "05:00"
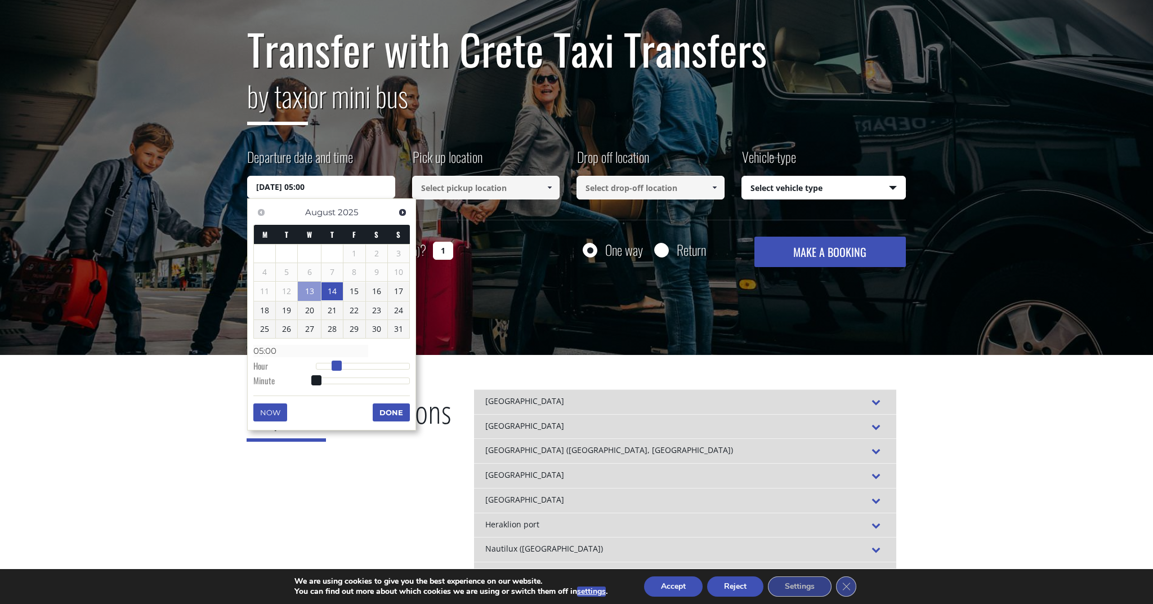
type input "14/08/2025 06:00"
type input "06:00"
type input "14/08/2025 07:00"
type input "07:00"
type input "14/08/2025 08:00"
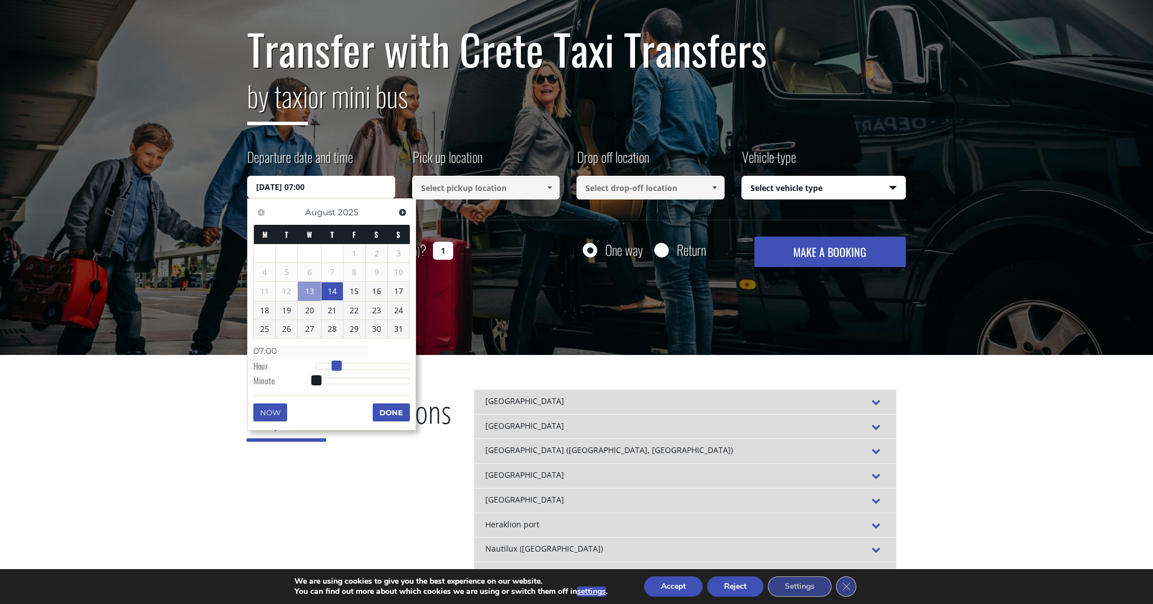
type input "08:00"
type input "14/08/2025 09:00"
type input "09:00"
type input "14/08/2025 10:00"
type input "10:00"
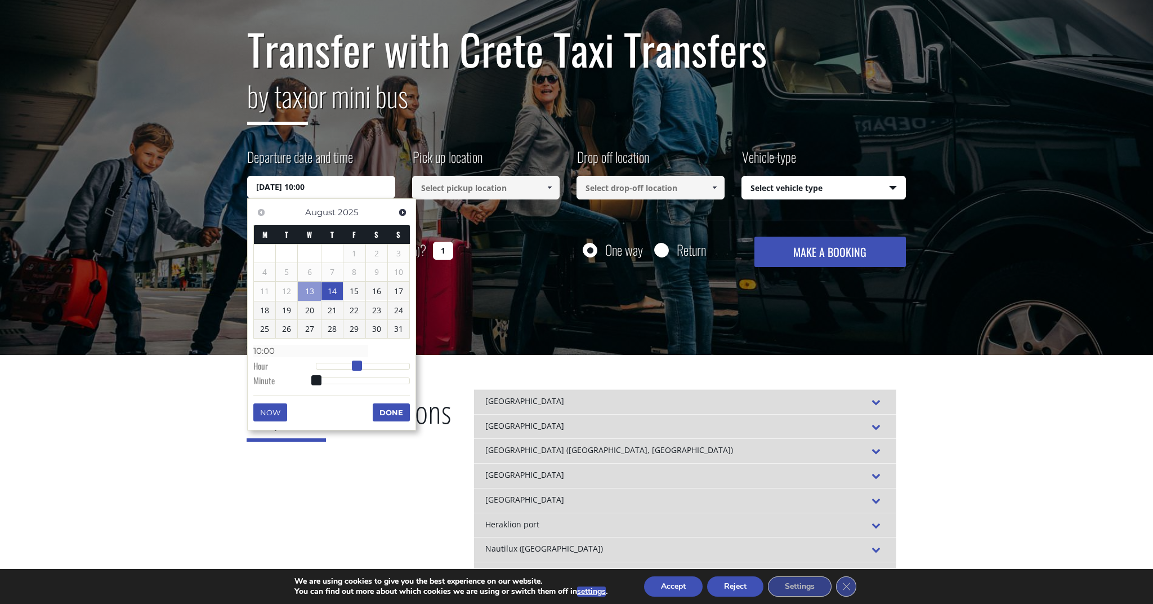
type input "14/08/2025 11:00"
type input "11:00"
type input "14/08/2025 12:00"
type input "12:00"
type input "14/08/2025 13:00"
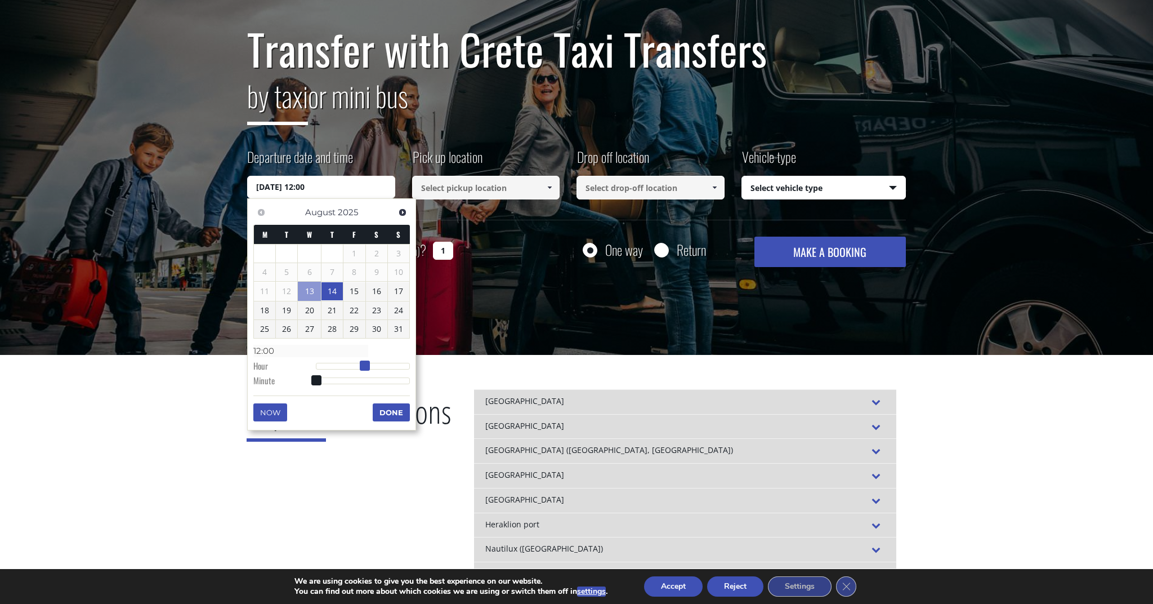
type input "13:00"
type input "14/08/2025 14:00"
type input "14:00"
type input "14/08/2025 15:00"
type input "15:00"
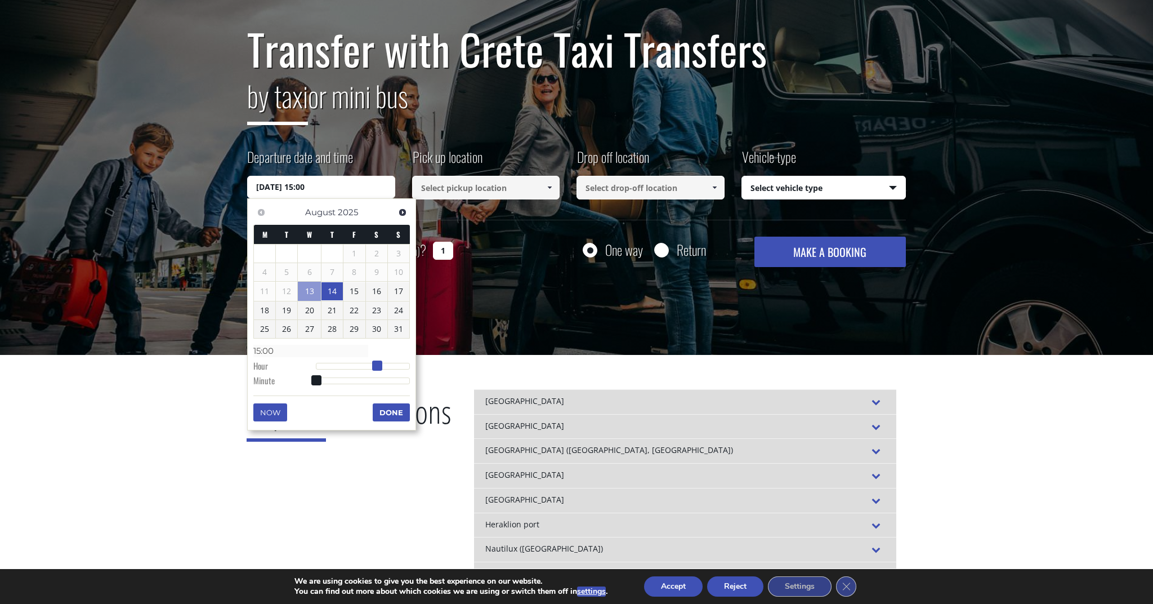
drag, startPoint x: 315, startPoint y: 365, endPoint x: 375, endPoint y: 361, distance: 60.3
click at [375, 361] on span at bounding box center [377, 365] width 10 height 10
type input "14/08/2025 15:01"
type input "15:01"
type input "14/08/2025 15:02"
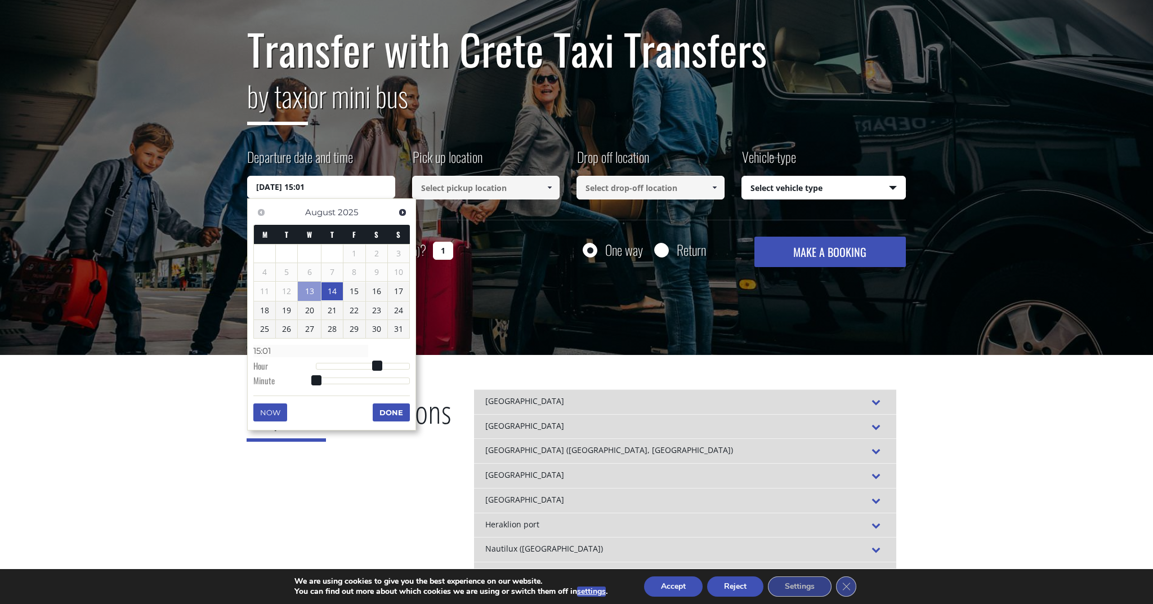
type input "15:02"
type input "14/08/2025 15:03"
type input "15:03"
type input "14/08/2025 15:05"
type input "15:05"
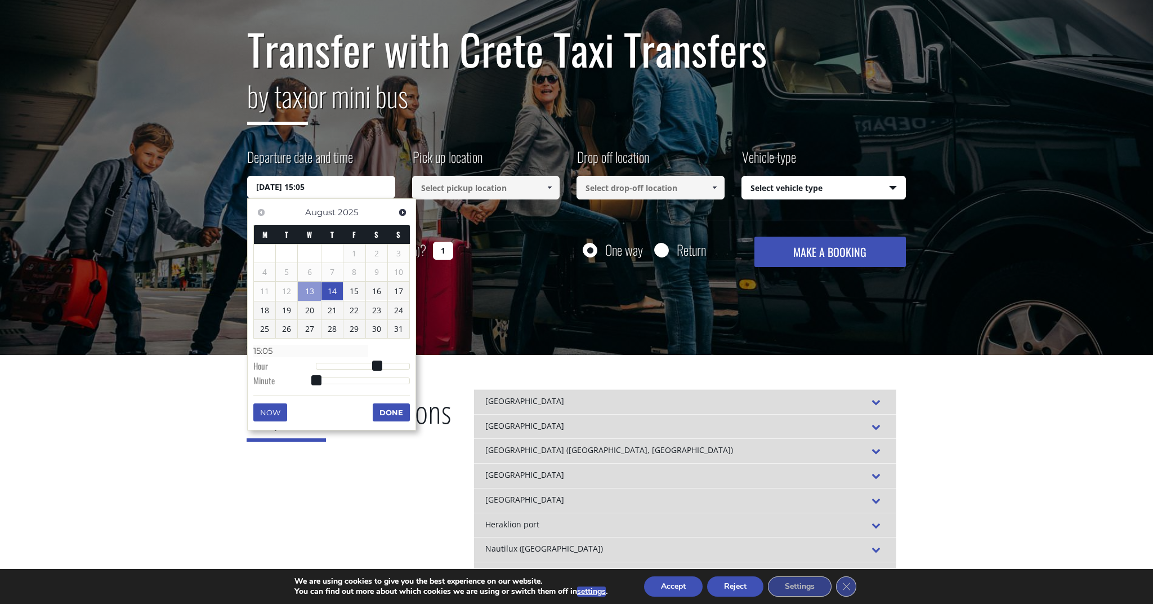
type input "14/08/2025 15:07"
type input "15:07"
type input "14/08/2025 15:09"
type input "15:09"
type input "14/08/2025 15:11"
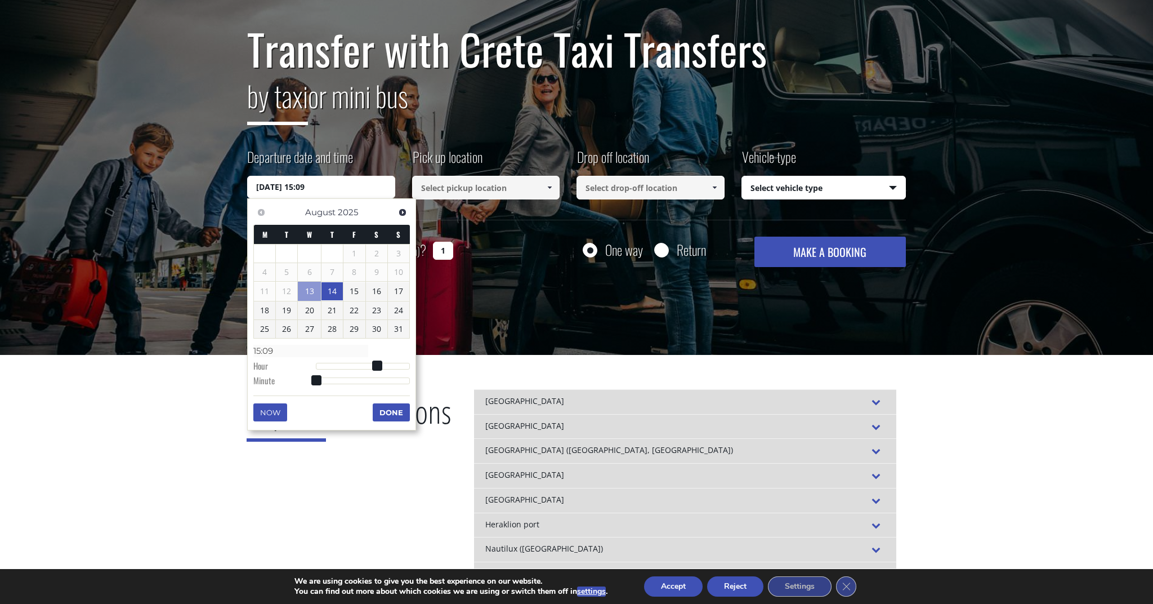
type input "15:11"
type input "14/08/2025 15:12"
type input "15:12"
type input "14/08/2025 15:14"
type input "15:14"
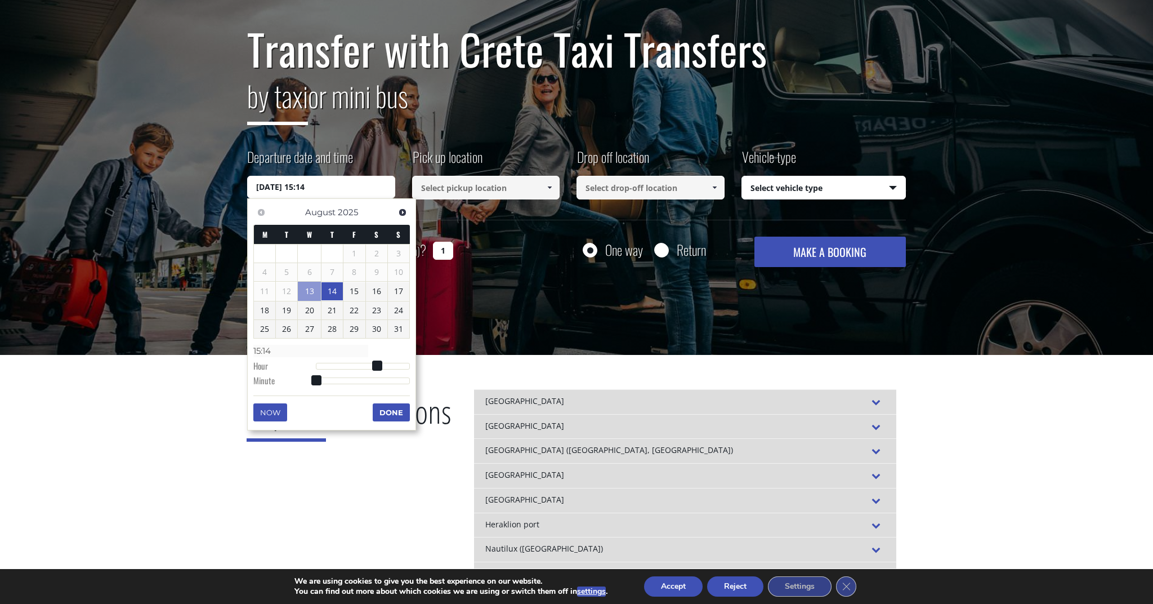
type input "14/08/2025 15:16"
type input "15:16"
type input "14/08/2025 15:17"
type input "15:17"
type input "14/08/2025 15:18"
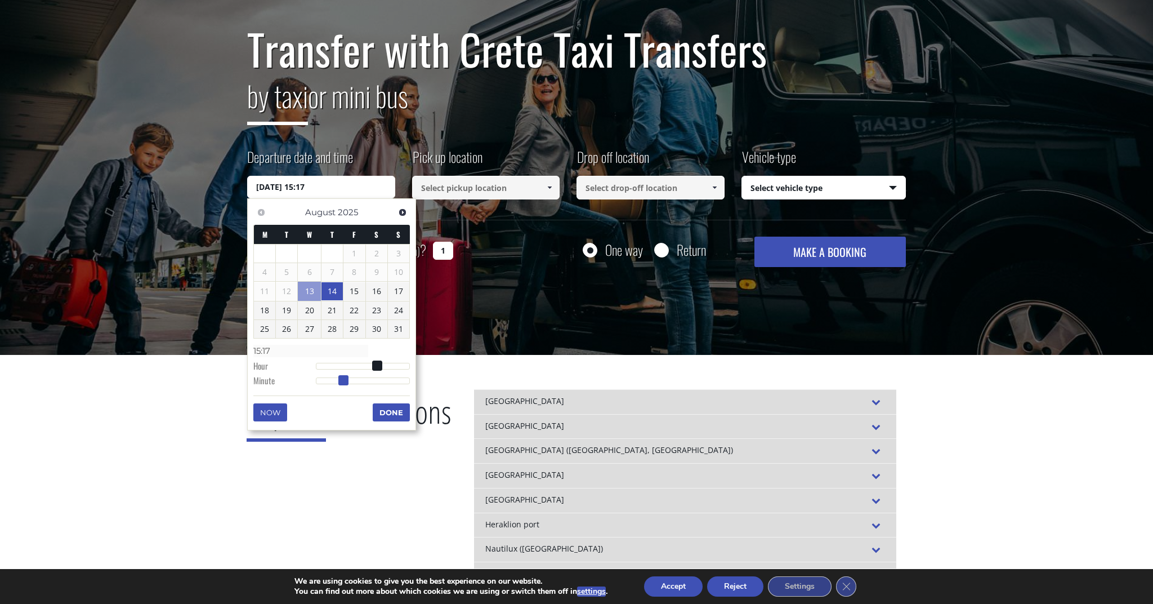
type input "15:18"
type input "14/08/2025 15:19"
type input "15:19"
type input "14/08/2025 15:20"
type input "15:20"
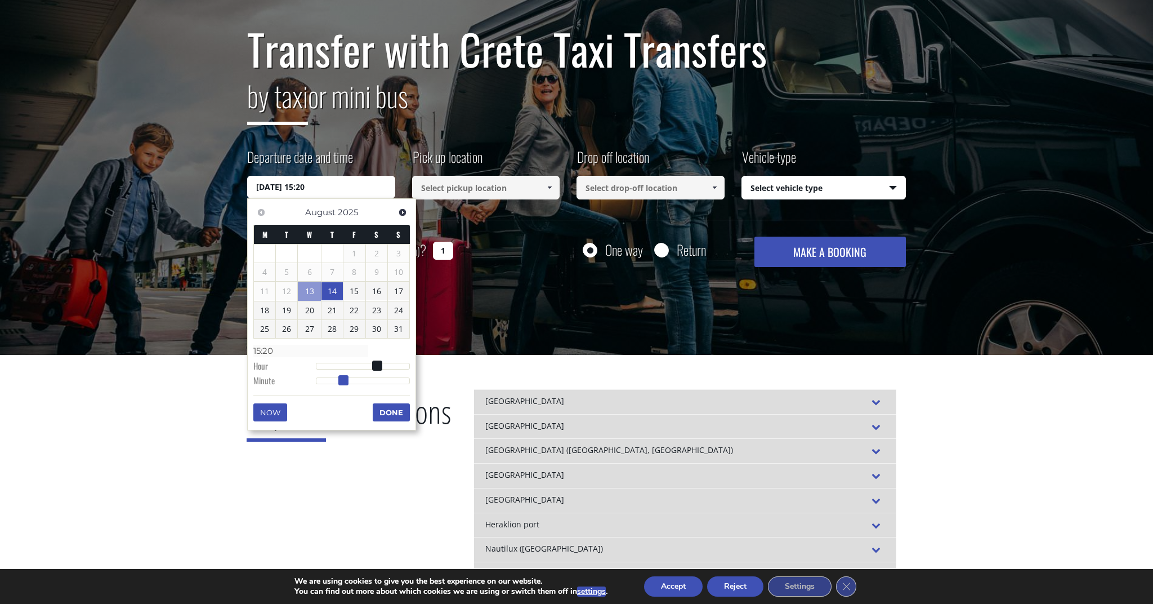
type input "14/08/2025 15:21"
type input "15:21"
type input "14/08/2025 15:22"
type input "15:22"
type input "14/08/2025 15:23"
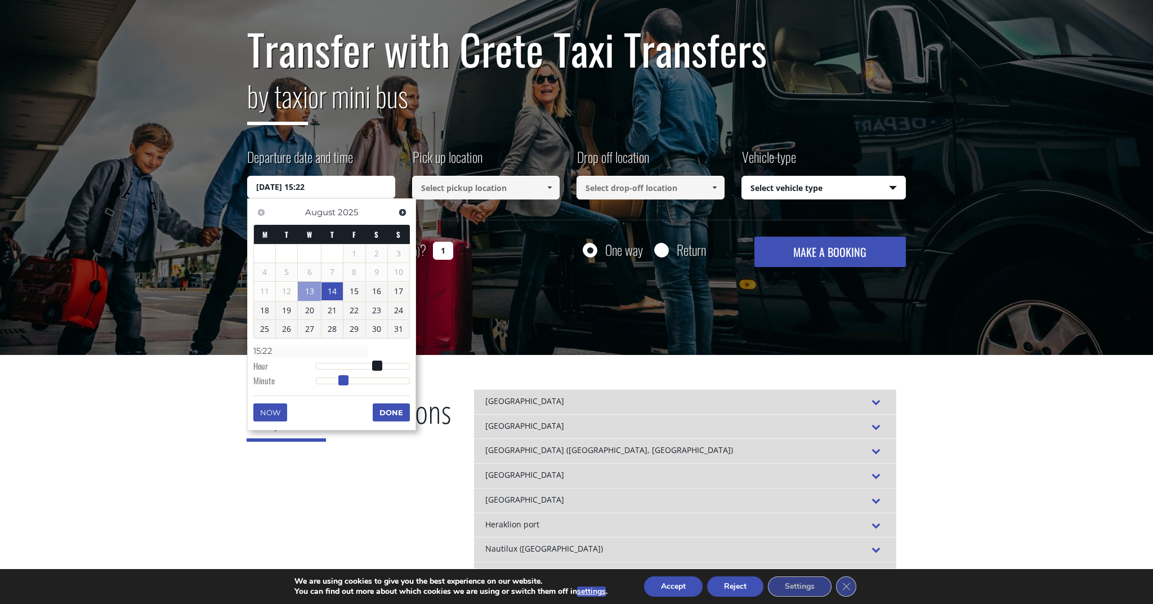
type input "15:23"
type input "14/08/2025 15:24"
type input "15:24"
type input "14/08/2025 15:25"
type input "15:25"
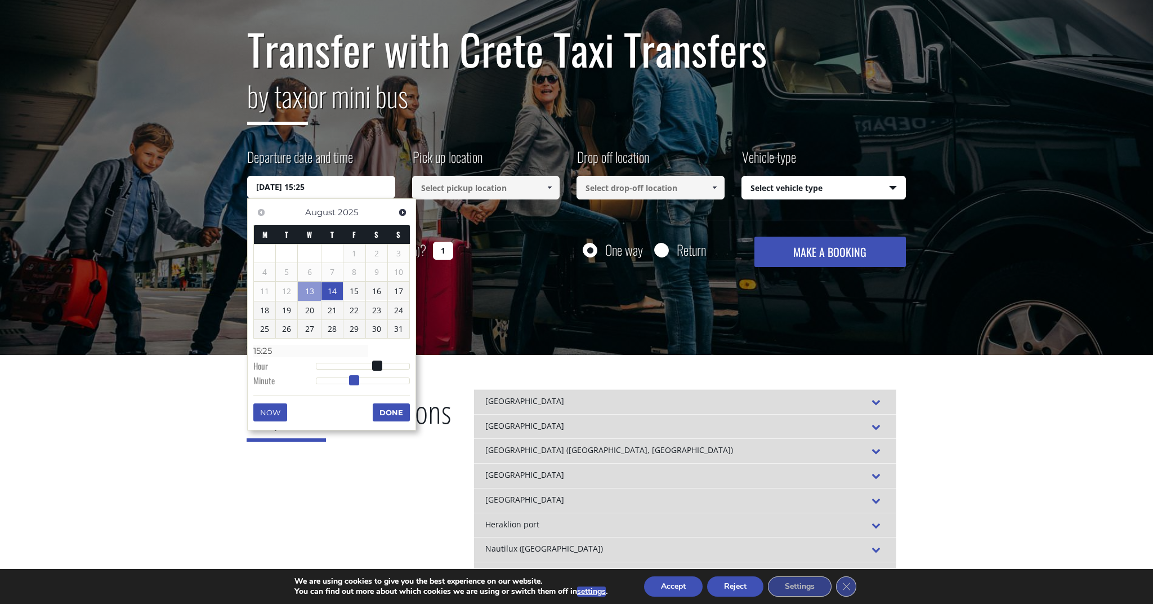
type input "14/08/2025 15:26"
type input "15:26"
type input "14/08/2025 15:27"
type input "15:27"
type input "14/08/2025 15:28"
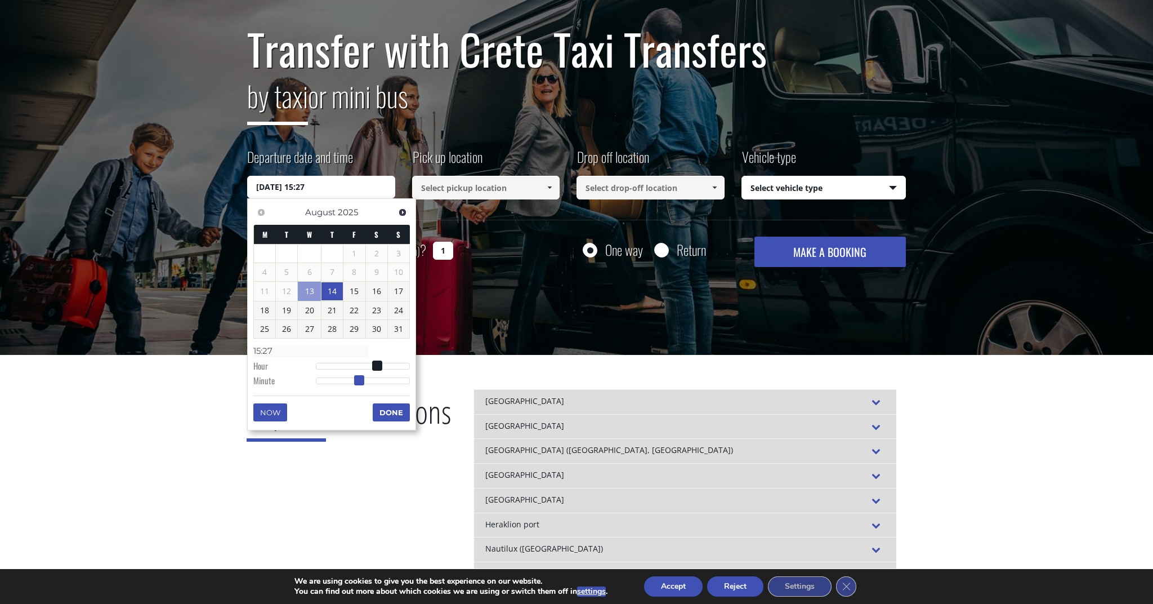
type input "15:28"
type input "14/08/2025 15:27"
type input "15:27"
type input "14/08/2025 15:26"
type input "15:26"
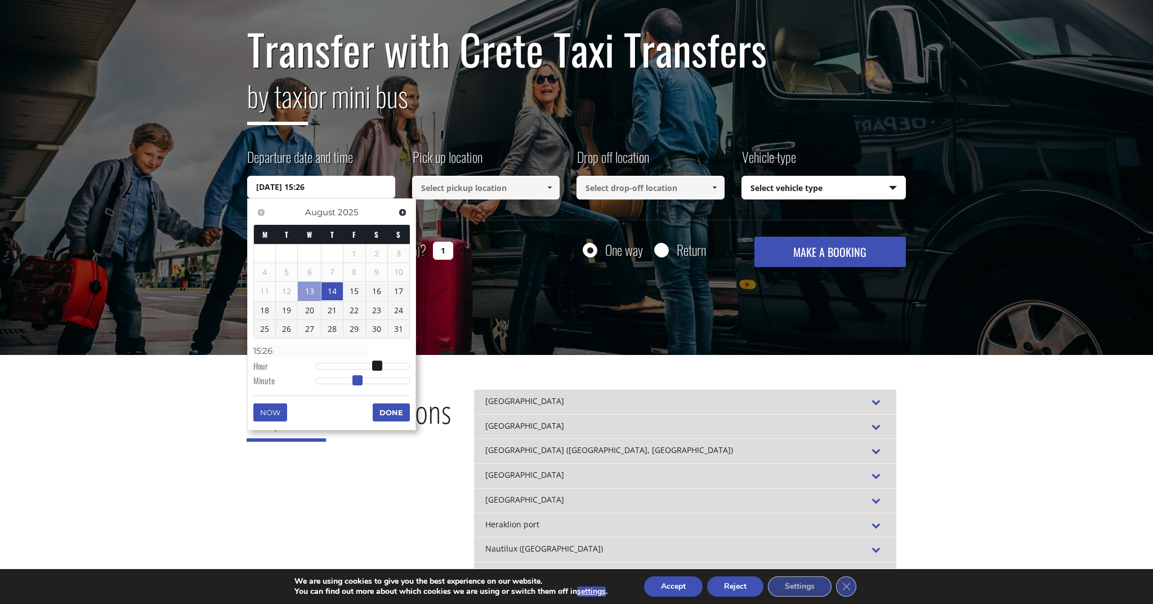
type input "14/08/2025 15:27"
type input "15:27"
type input "14/08/2025 15:28"
type input "15:28"
type input "14/08/2025 15:29"
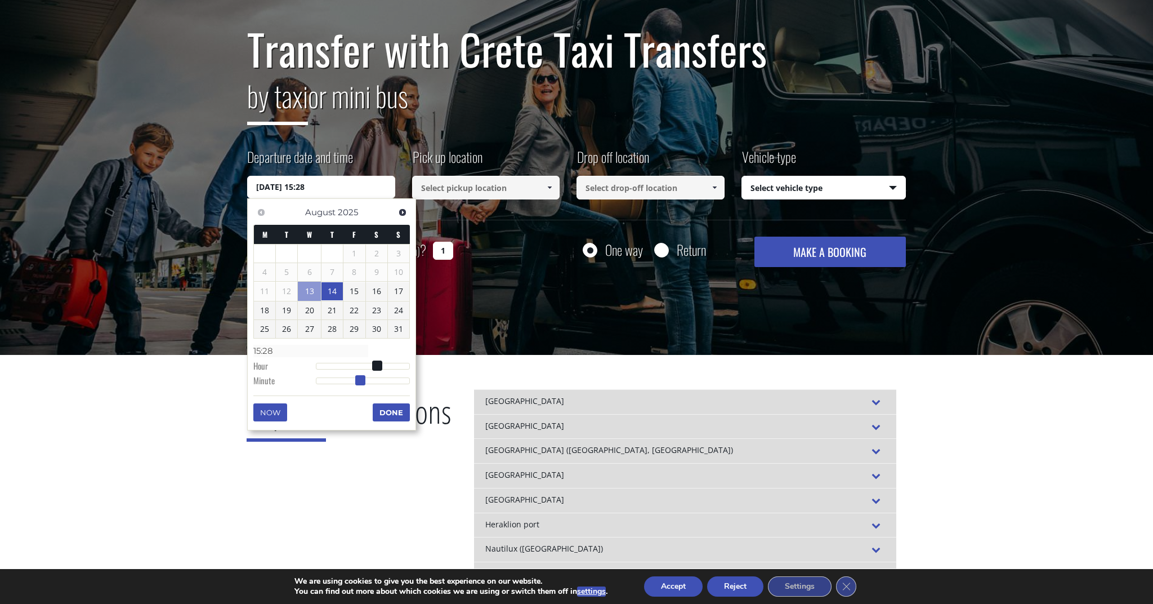
type input "15:29"
type input "14/08/2025 15:30"
type input "15:30"
type input "14/08/2025 15:31"
type input "15:31"
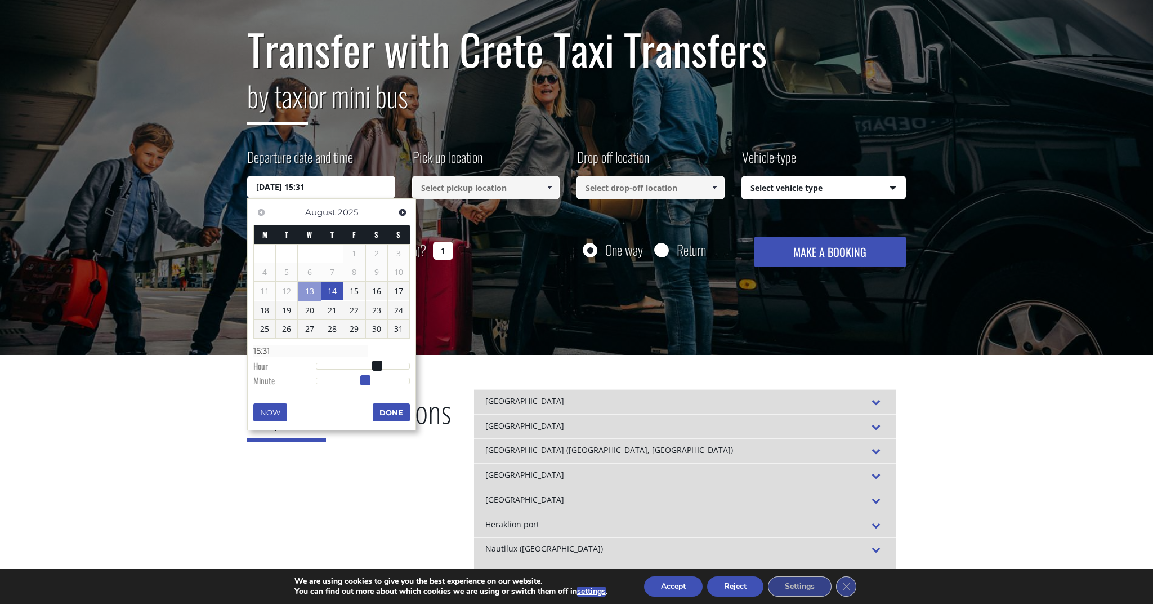
type input "14/08/2025 15:32"
type input "15:32"
type input "14/08/2025 15:33"
type input "15:33"
drag, startPoint x: 316, startPoint y: 376, endPoint x: 368, endPoint y: 381, distance: 51.5
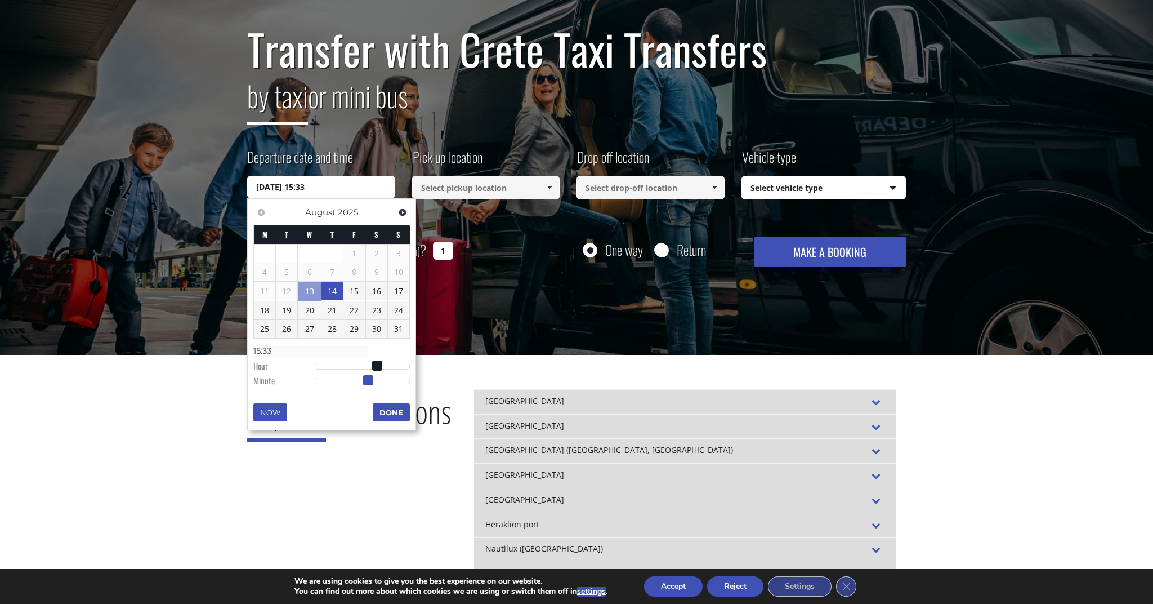
click at [368, 381] on span at bounding box center [368, 380] width 10 height 10
click at [387, 404] on button "Done" at bounding box center [391, 412] width 37 height 18
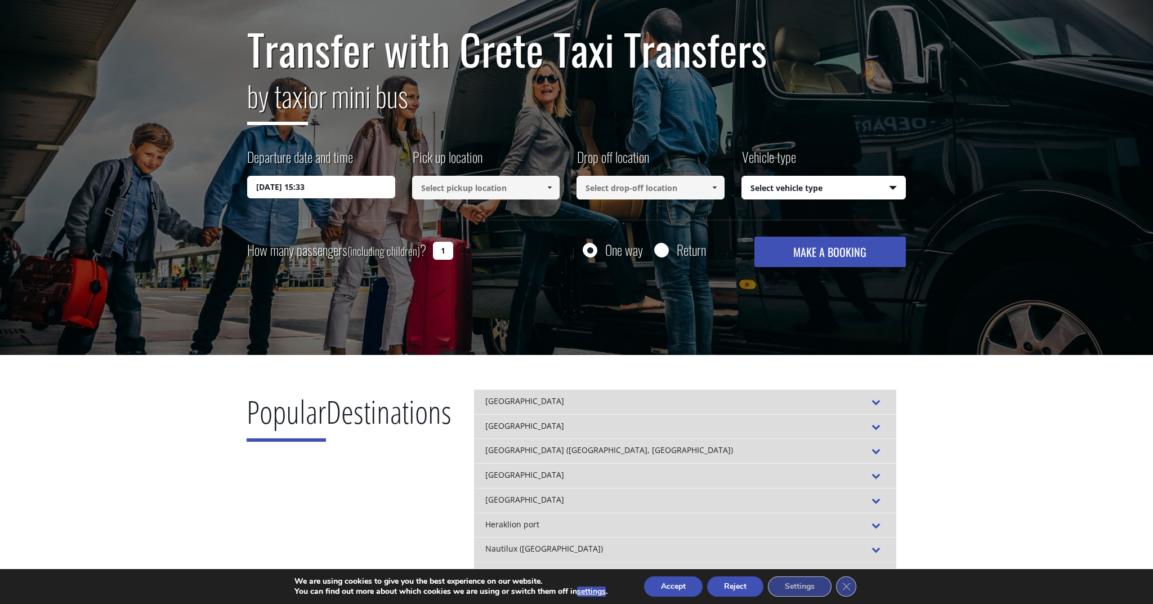
click at [314, 187] on input "14/08/2025 15:33" at bounding box center [321, 187] width 148 height 23
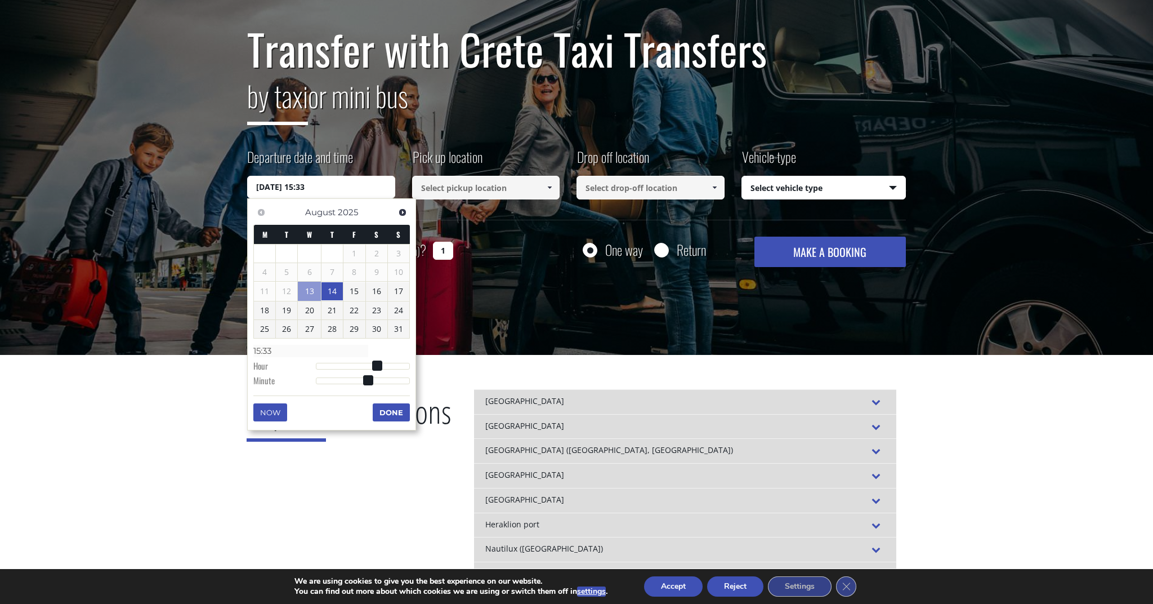
type input "14/08/2025 15:34"
type input "15:34"
type input "14/08/2025 15:35"
type input "15:35"
type input "14/08/2025 15:36"
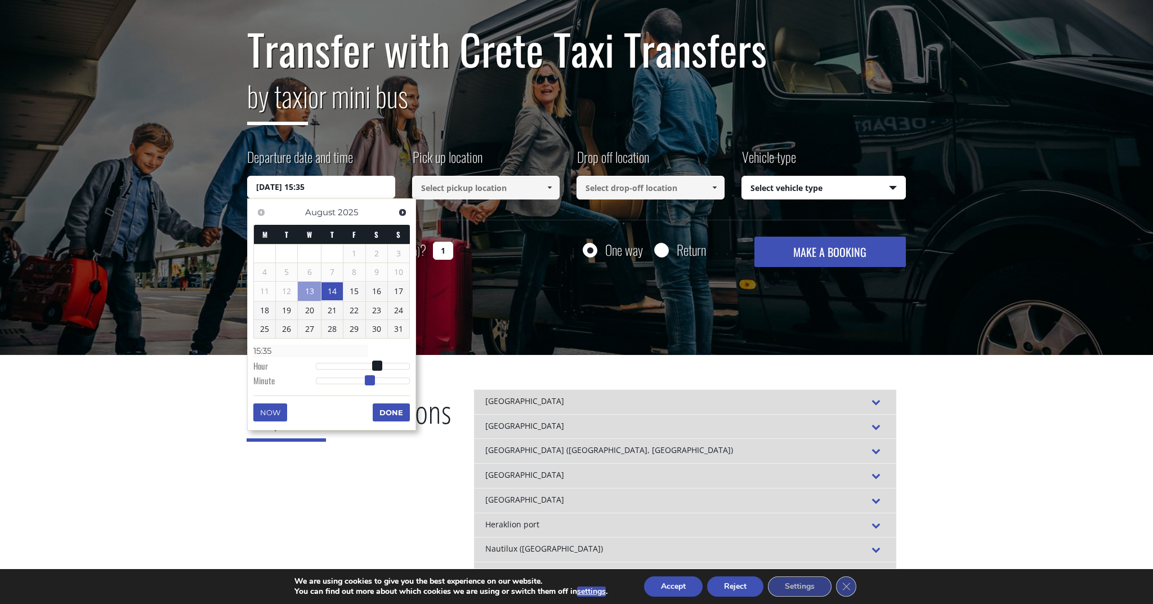
type input "15:36"
type input "14/08/2025 15:37"
type input "15:37"
type input "14/08/2025 15:38"
type input "15:38"
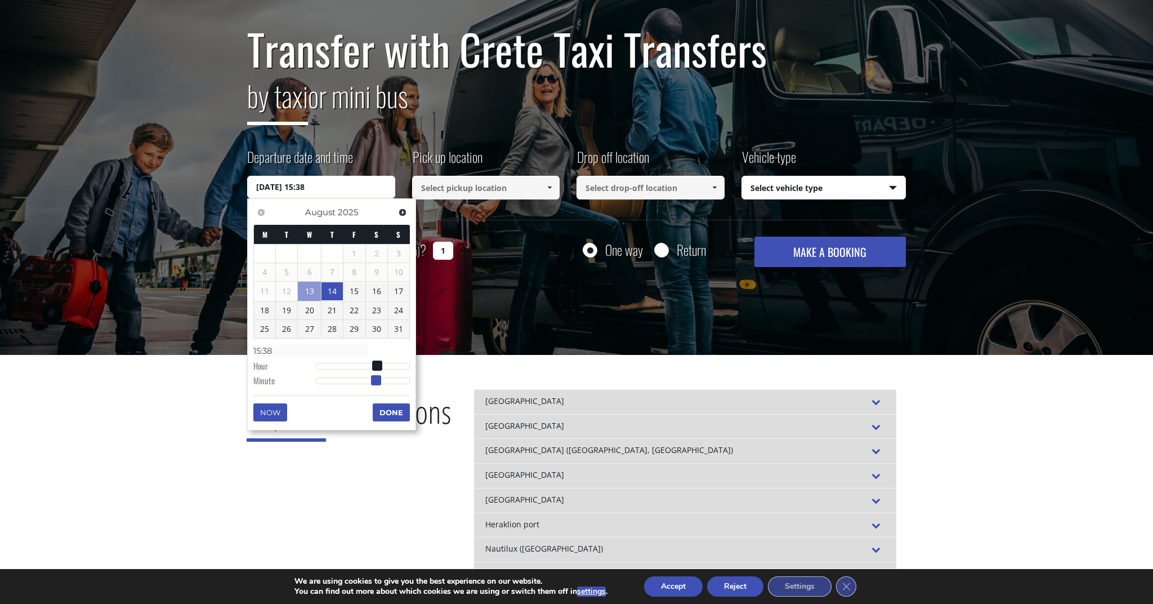
type input "14/08/2025 15:37"
type input "15:37"
type input "14/08/2025 15:36"
type input "15:36"
type input "14/08/2025 15:35"
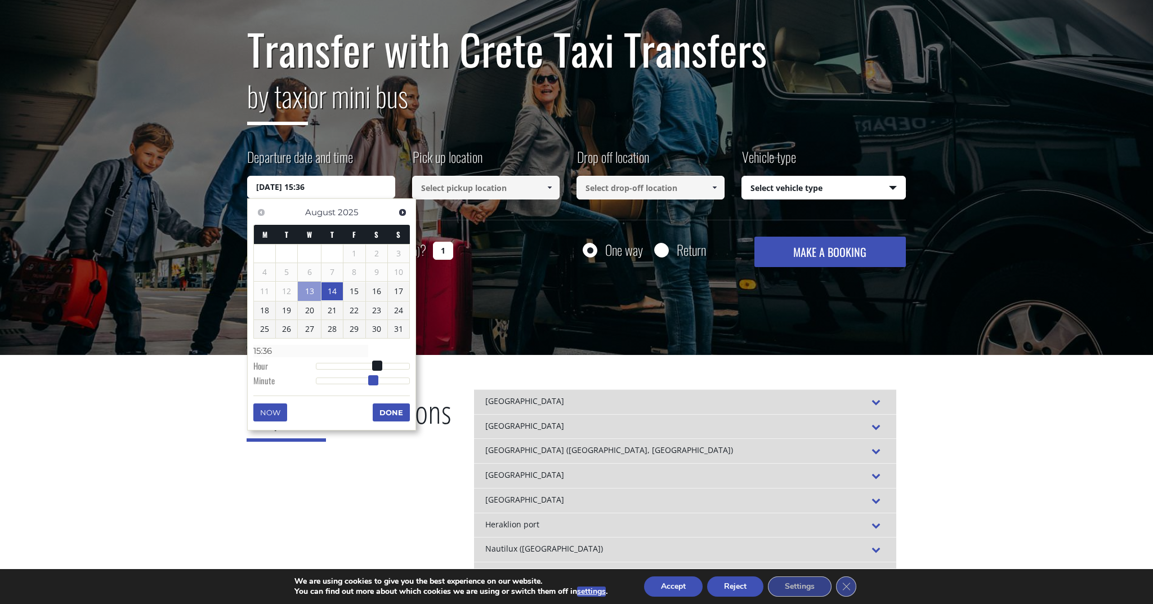
type input "15:35"
click at [374, 377] on span at bounding box center [372, 380] width 10 height 10
click at [387, 405] on button "Done" at bounding box center [391, 412] width 37 height 18
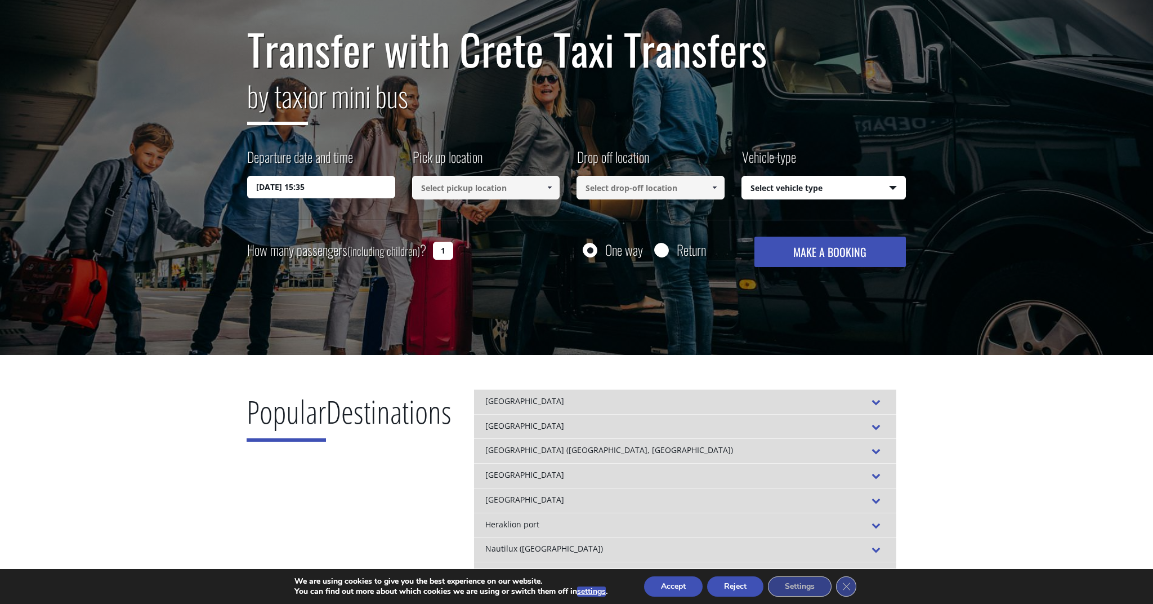
click at [495, 182] on input at bounding box center [486, 188] width 148 height 24
click at [544, 190] on link at bounding box center [549, 188] width 19 height 24
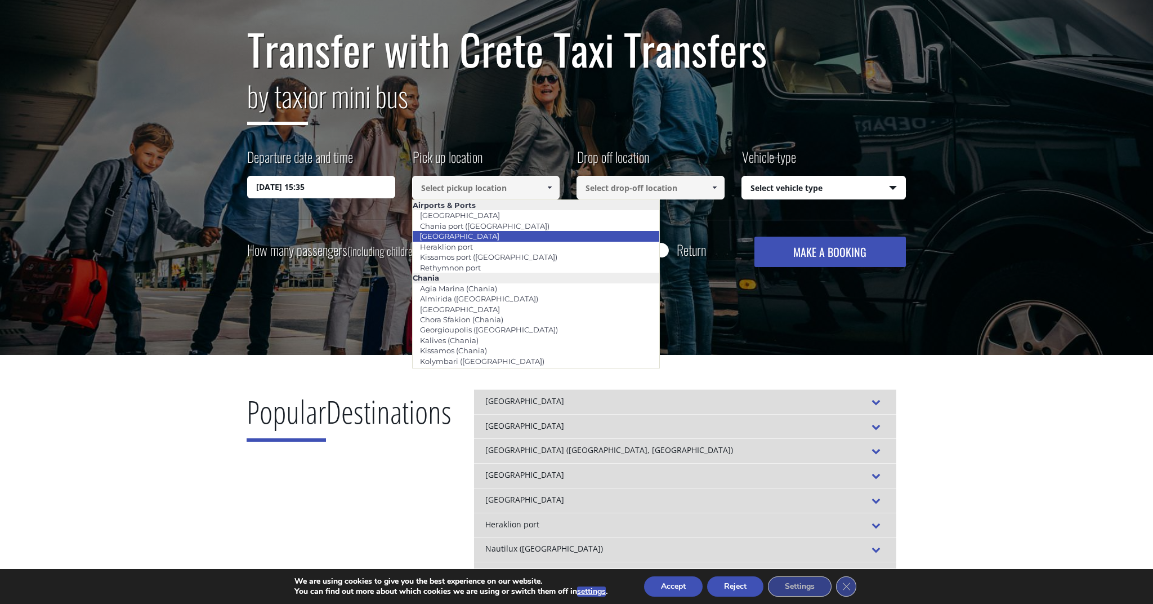
click at [508, 235] on li "[GEOGRAPHIC_DATA]" at bounding box center [536, 236] width 247 height 10
type input "[GEOGRAPHIC_DATA]"
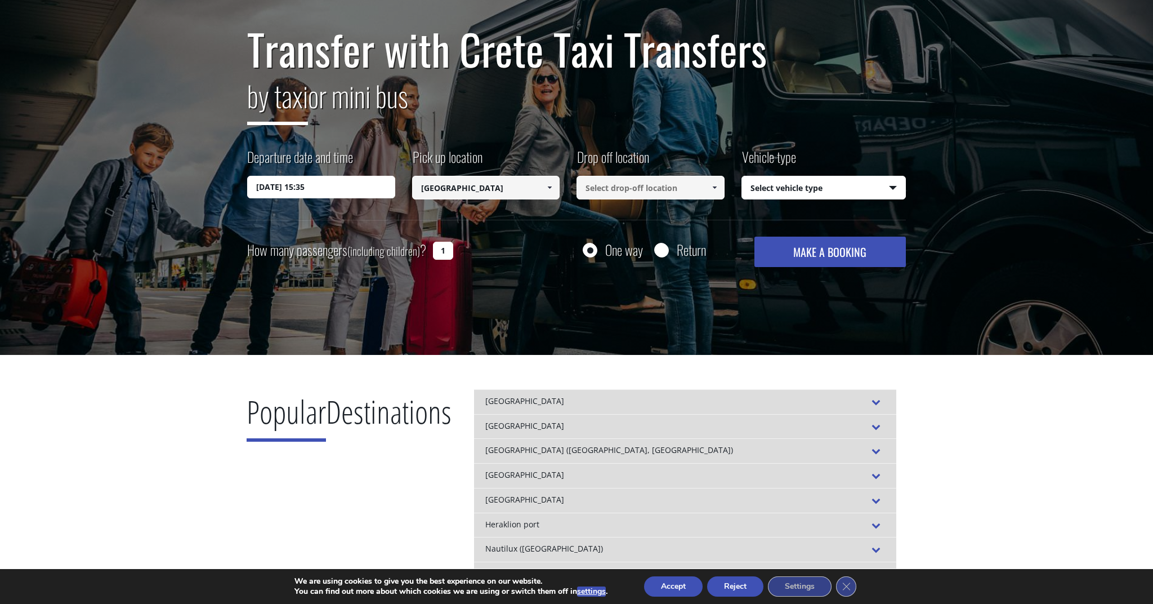
click at [605, 186] on input at bounding box center [651, 188] width 148 height 24
click at [715, 182] on link at bounding box center [714, 188] width 19 height 24
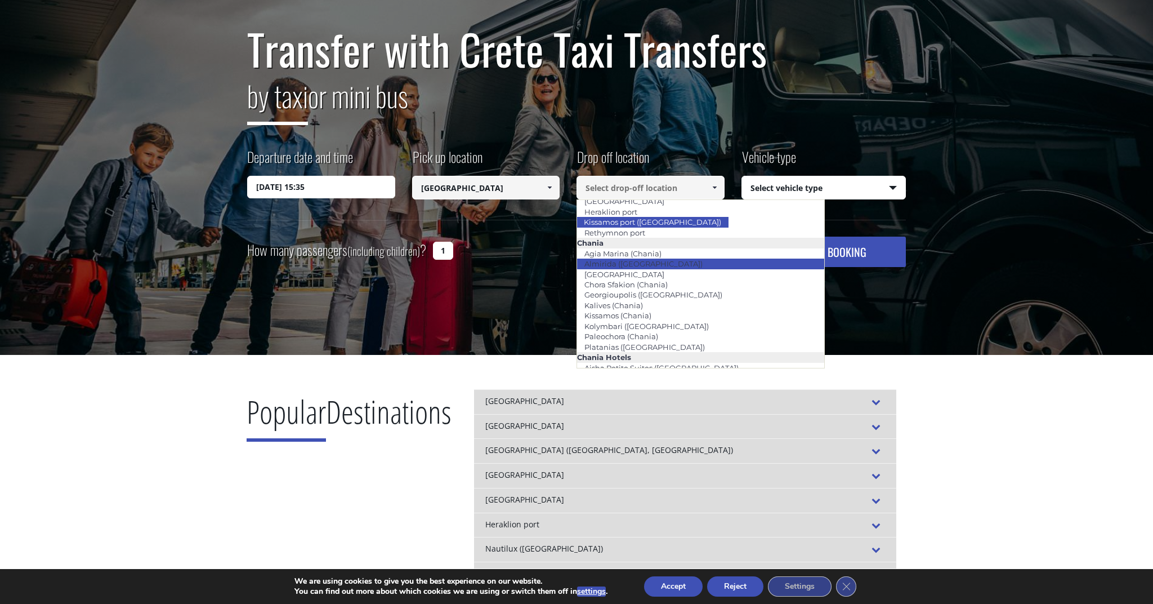
scroll to position [34, 0]
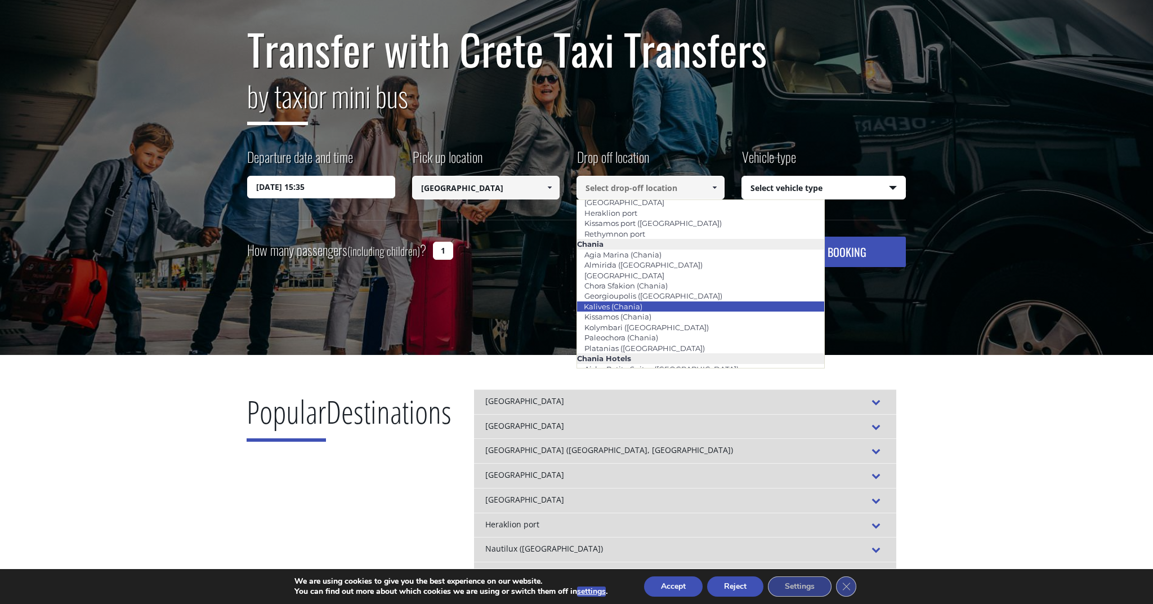
click at [651, 303] on li "Kalives (Chania)" at bounding box center [700, 306] width 247 height 10
type input "Kalives (Chania)"
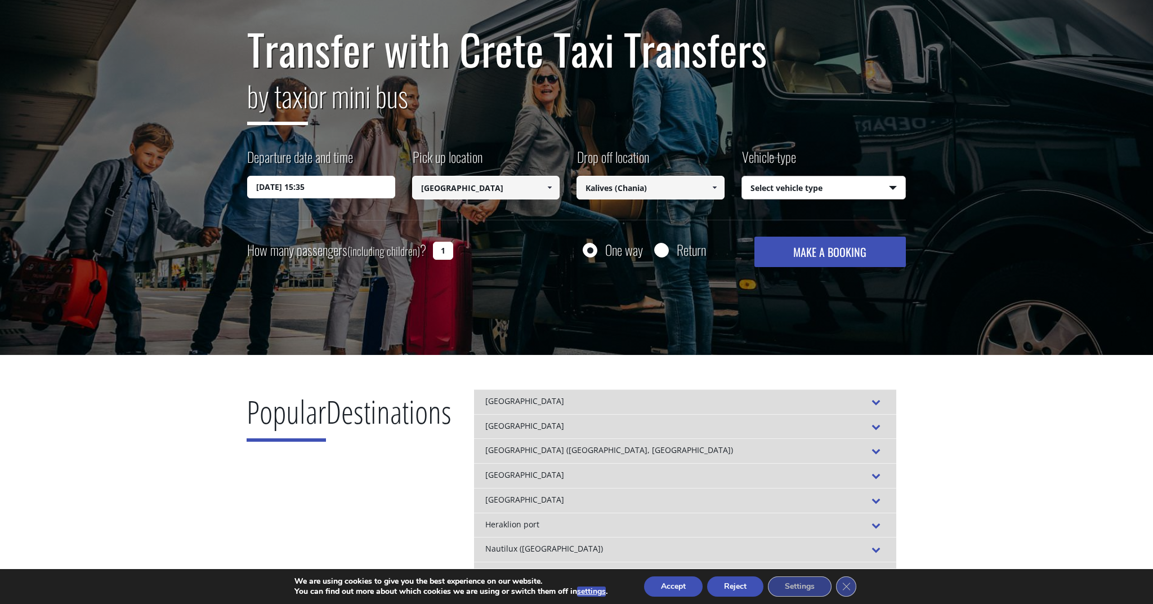
select select "540"
click at [787, 246] on button "MAKE A BOOKING" at bounding box center [829, 251] width 151 height 30
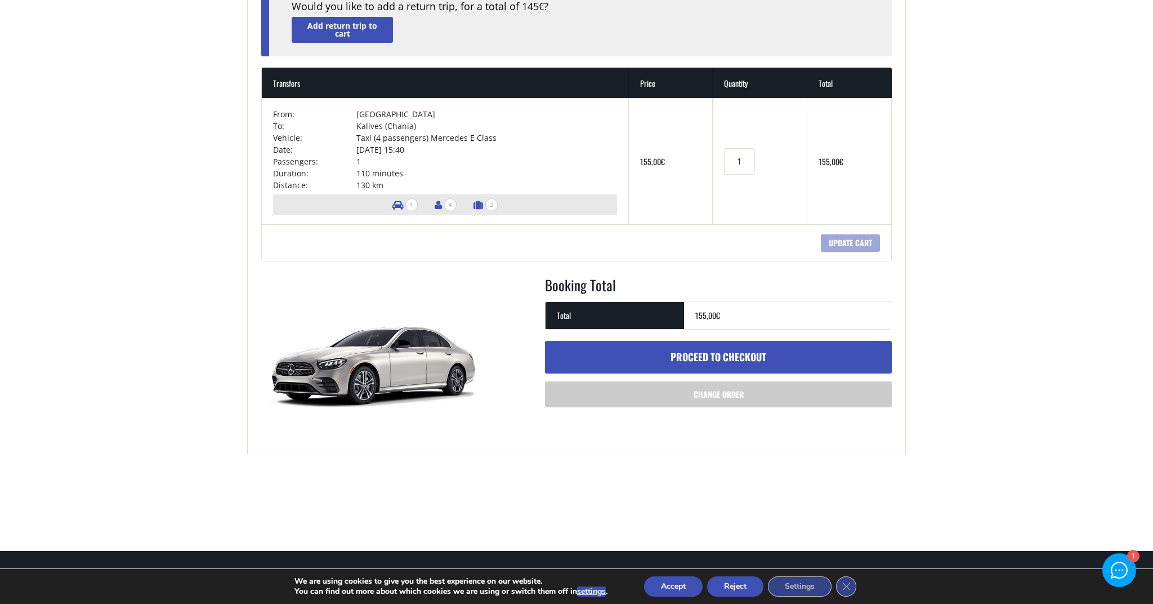
scroll to position [150, 1]
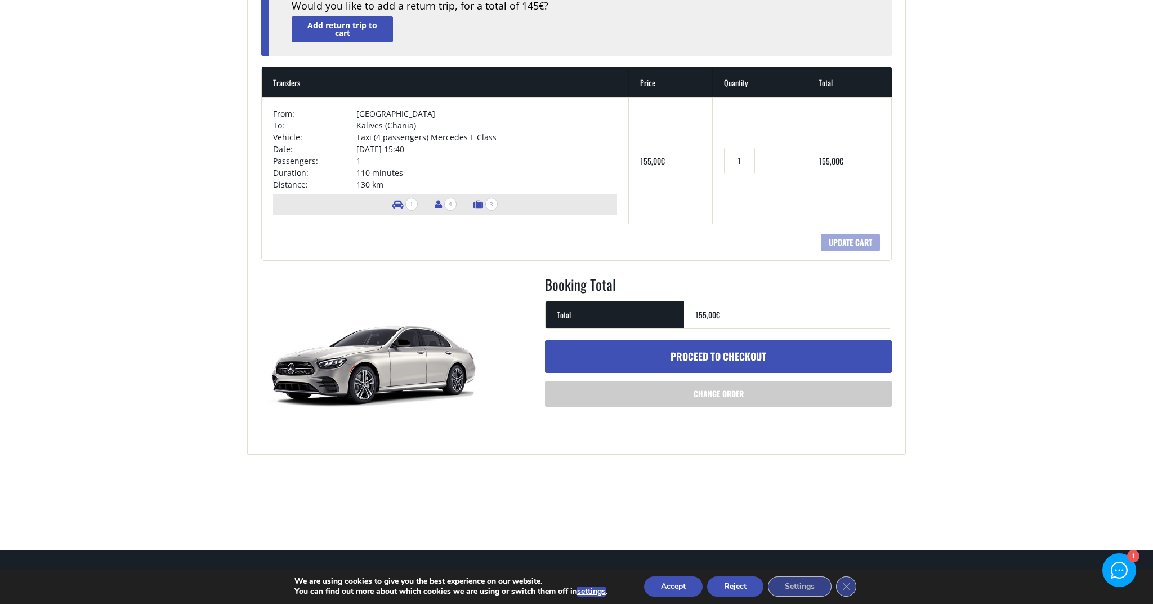
click at [729, 357] on link "Proceed to checkout" at bounding box center [718, 356] width 347 height 33
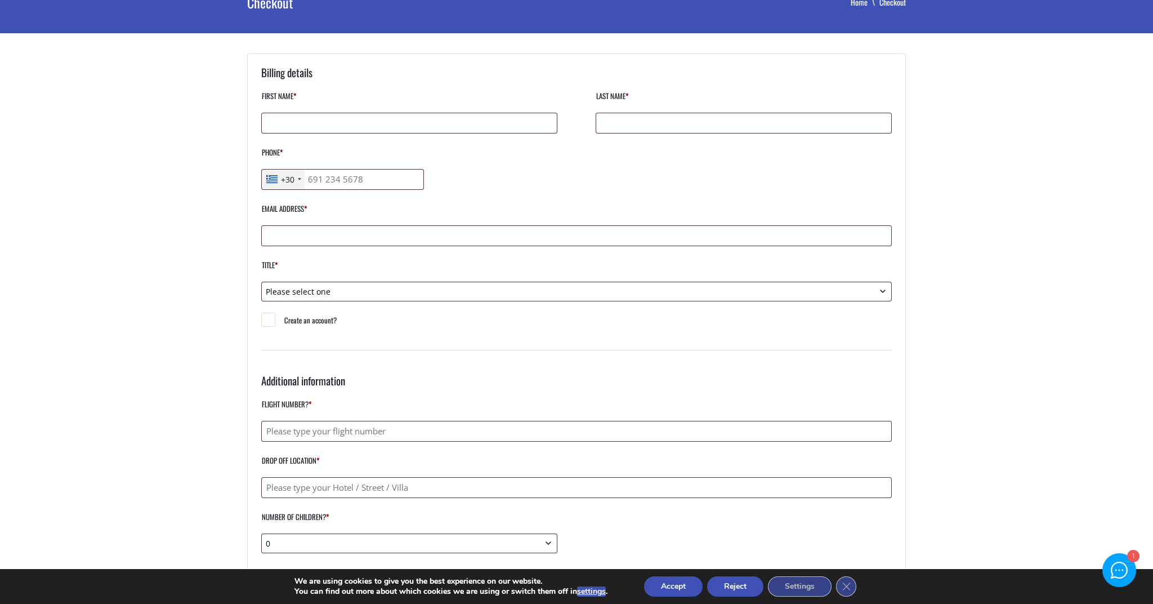
scroll to position [71, 0]
click at [353, 495] on div "Flight number? * Drop off location * Number of children? * 0 1 2 3 4 5 6 7 8 9 …" at bounding box center [576, 508] width 631 height 224
click at [355, 493] on input "Drop off location *" at bounding box center [576, 486] width 631 height 21
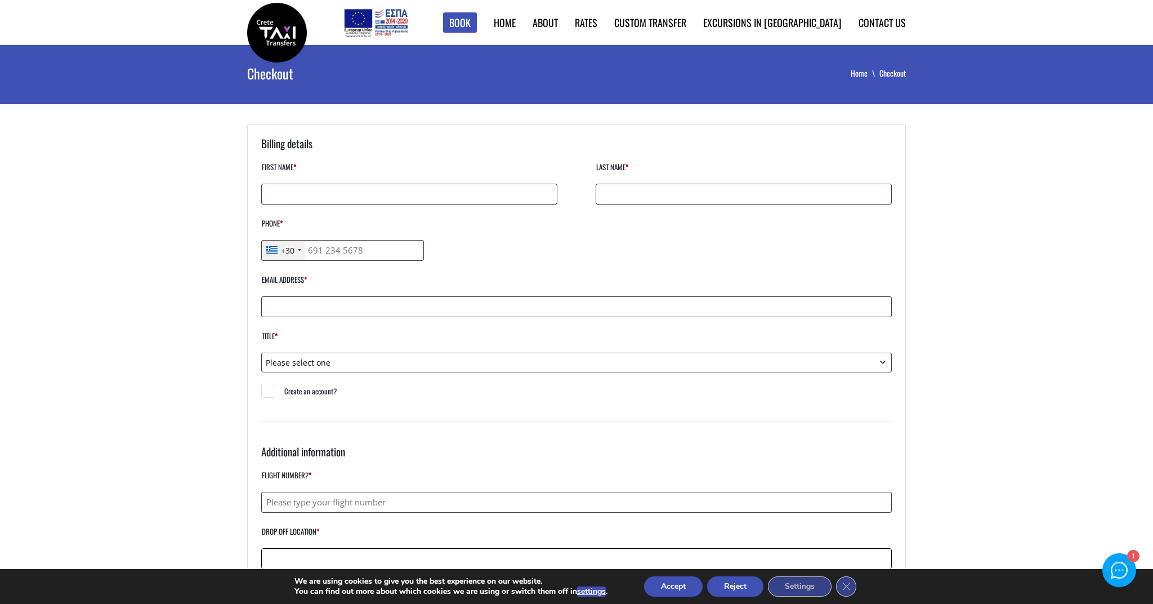
scroll to position [0, 0]
drag, startPoint x: 1025, startPoint y: 603, endPoint x: 357, endPoint y: 195, distance: 782.3
click at [357, 195] on input "First name *" at bounding box center [409, 194] width 296 height 21
type input "Tal"
type input "Pearl"
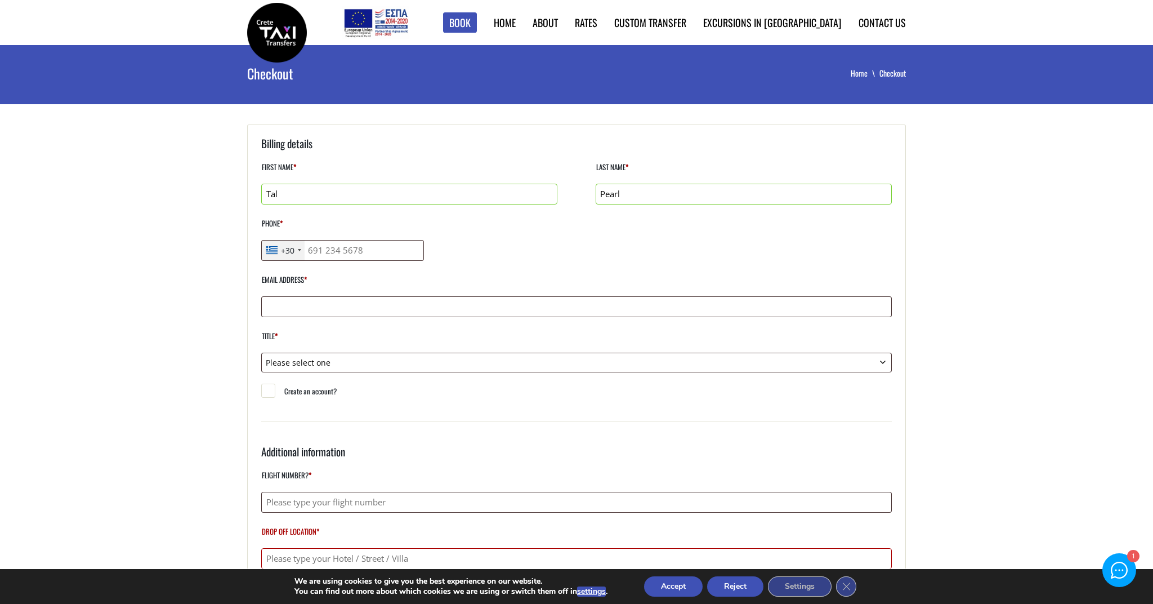
click at [270, 247] on div "Telephone country code" at bounding box center [271, 250] width 11 height 8
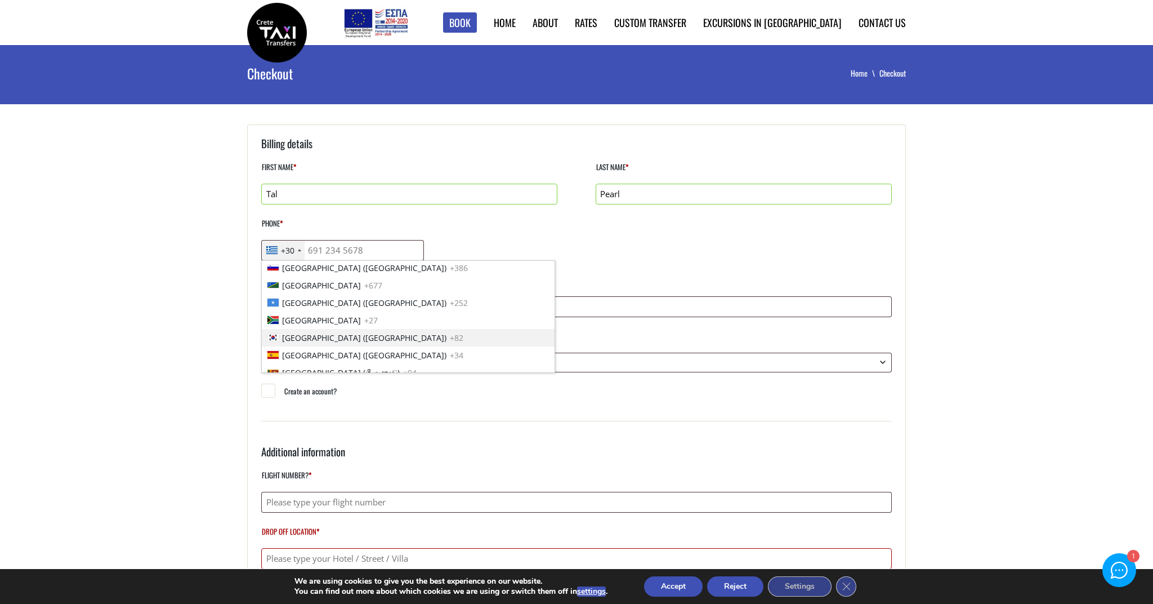
scroll to position [3386, 0]
click at [399, 328] on li "[GEOGRAPHIC_DATA] ([GEOGRAPHIC_DATA]) +34" at bounding box center [408, 327] width 293 height 17
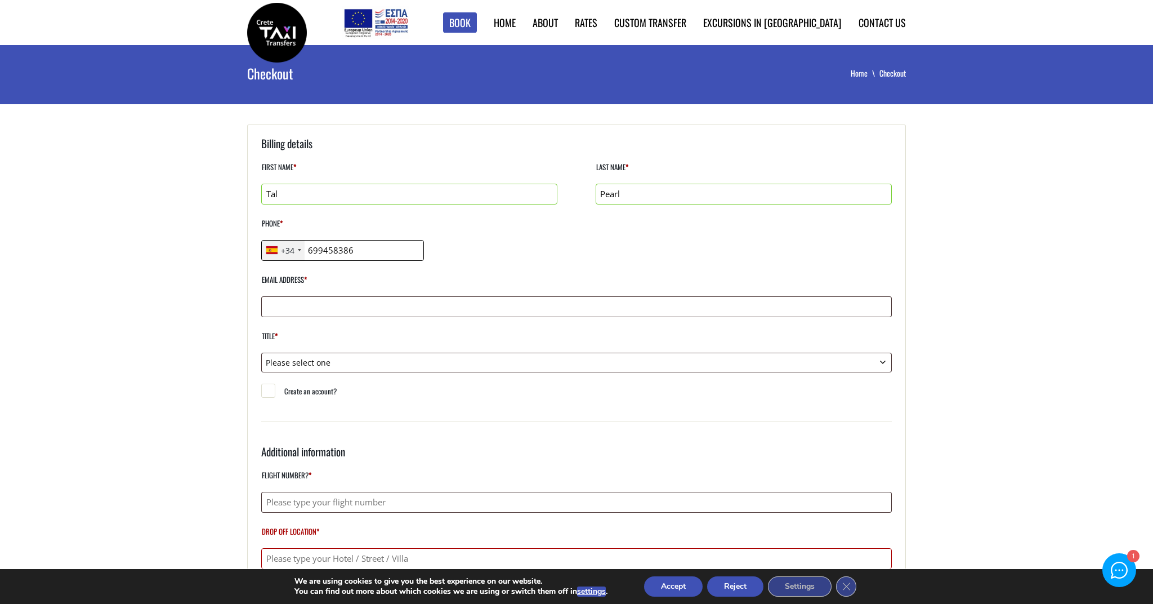
type input "699458386"
click at [324, 311] on input "Email address *" at bounding box center [576, 306] width 631 height 21
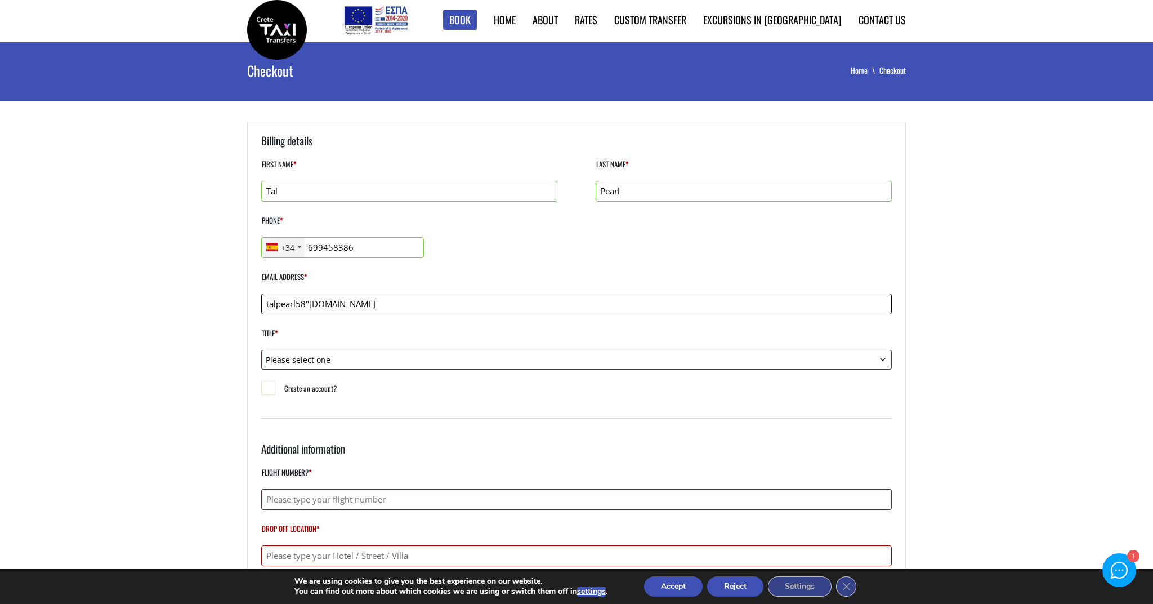
click at [305, 303] on input "talpearl58"[DOMAIN_NAME]" at bounding box center [576, 303] width 631 height 21
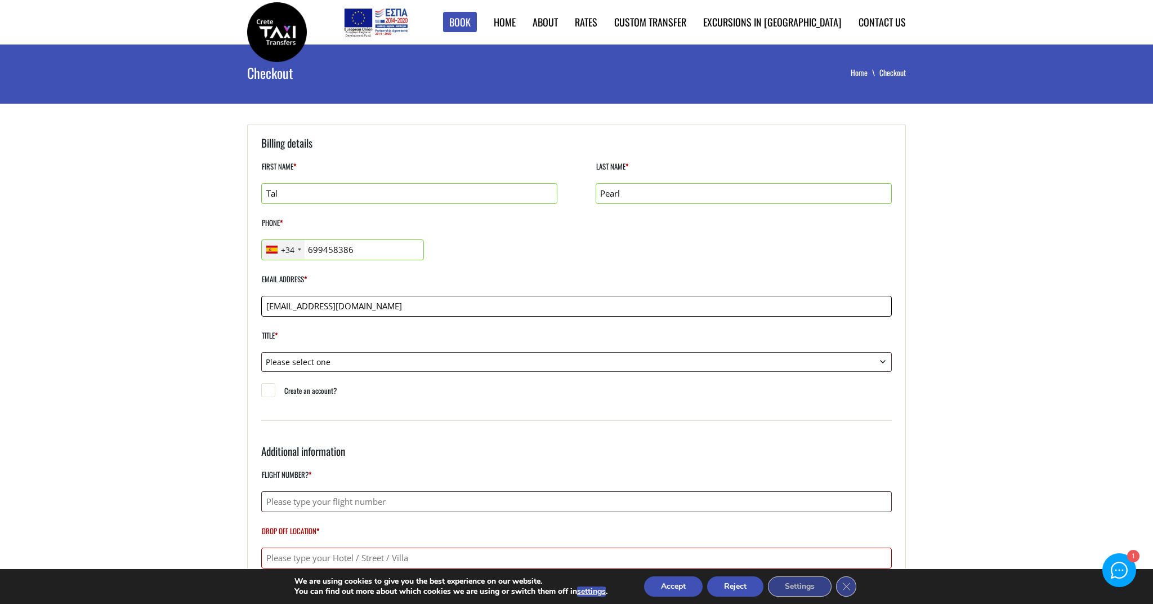
type input "[EMAIL_ADDRESS][DOMAIN_NAME]"
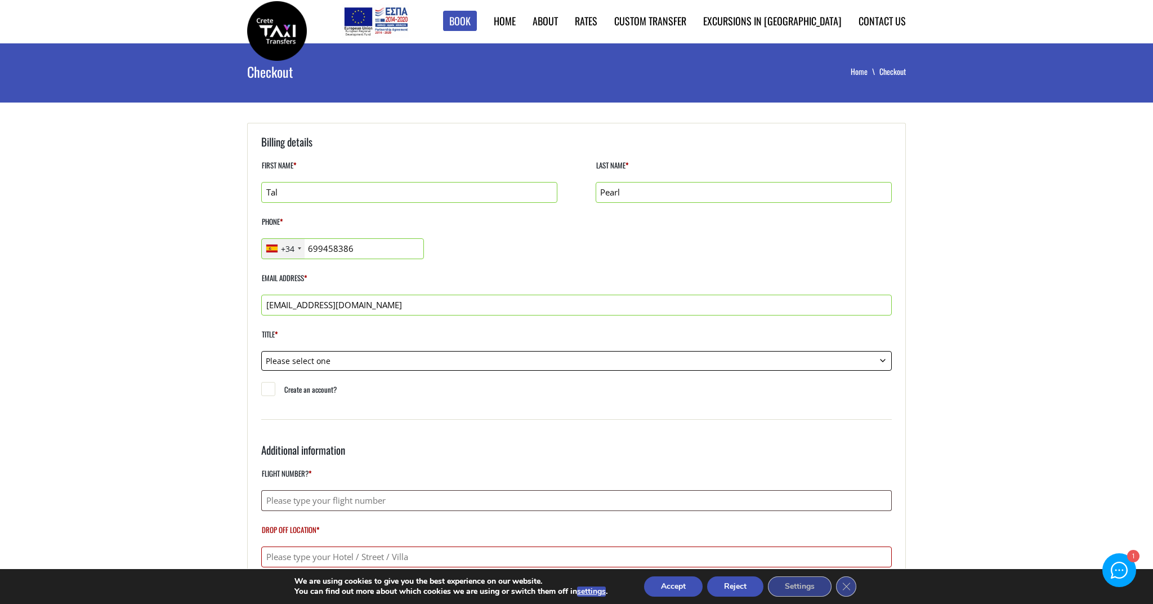
select select "mr"
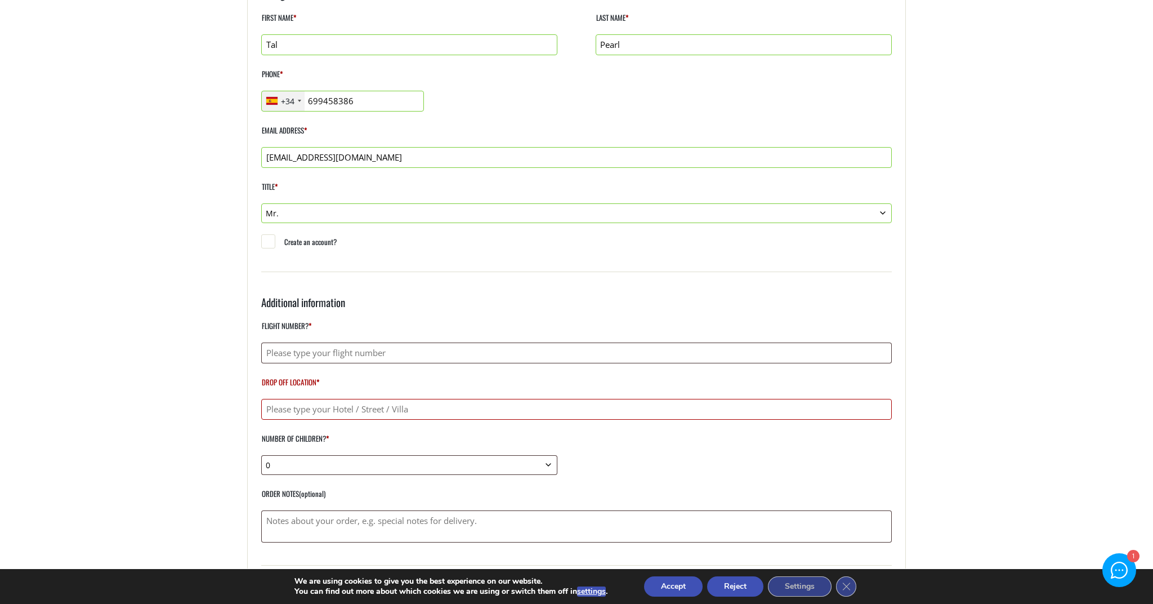
scroll to position [150, 0]
click at [338, 360] on input "Flight number? *" at bounding box center [576, 352] width 631 height 21
paste input "A3 453"
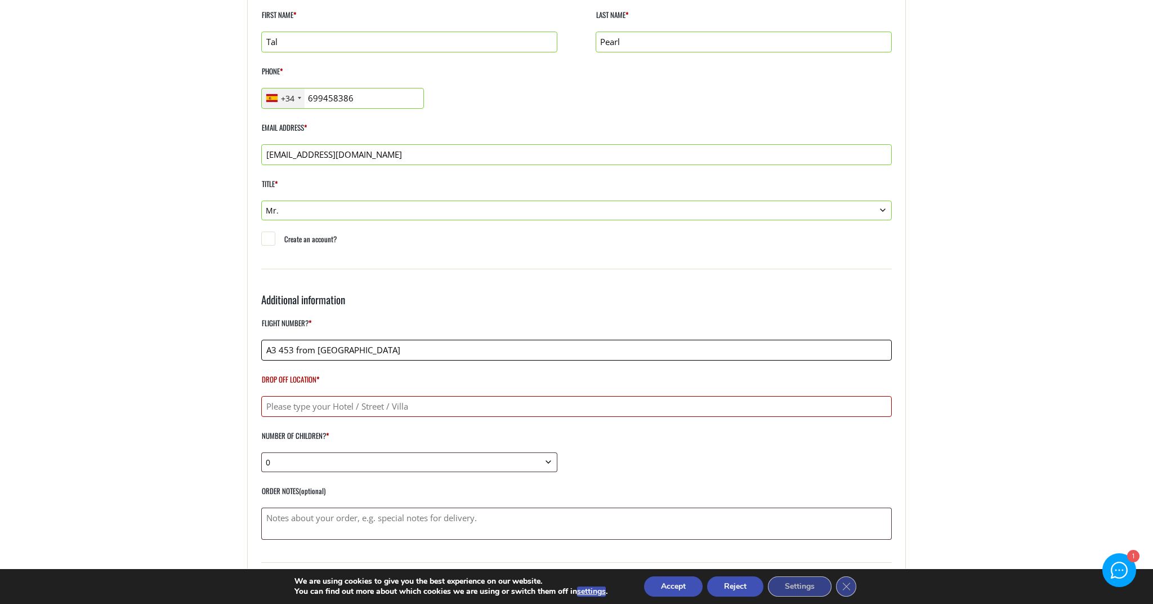
type input "A3 453 from [GEOGRAPHIC_DATA]"
click at [396, 408] on input "Drop off location *" at bounding box center [576, 406] width 631 height 21
paste input "Κάινα 730 08, [GEOGRAPHIC_DATA]"
paste input "Agapi Luxury Villa"
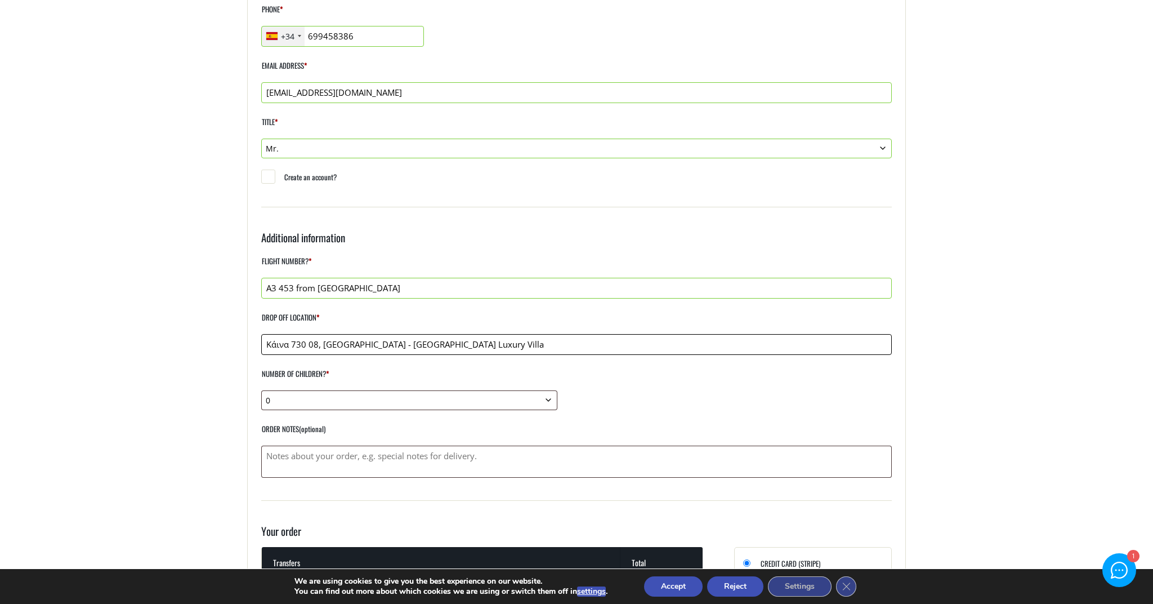
scroll to position [243, 0]
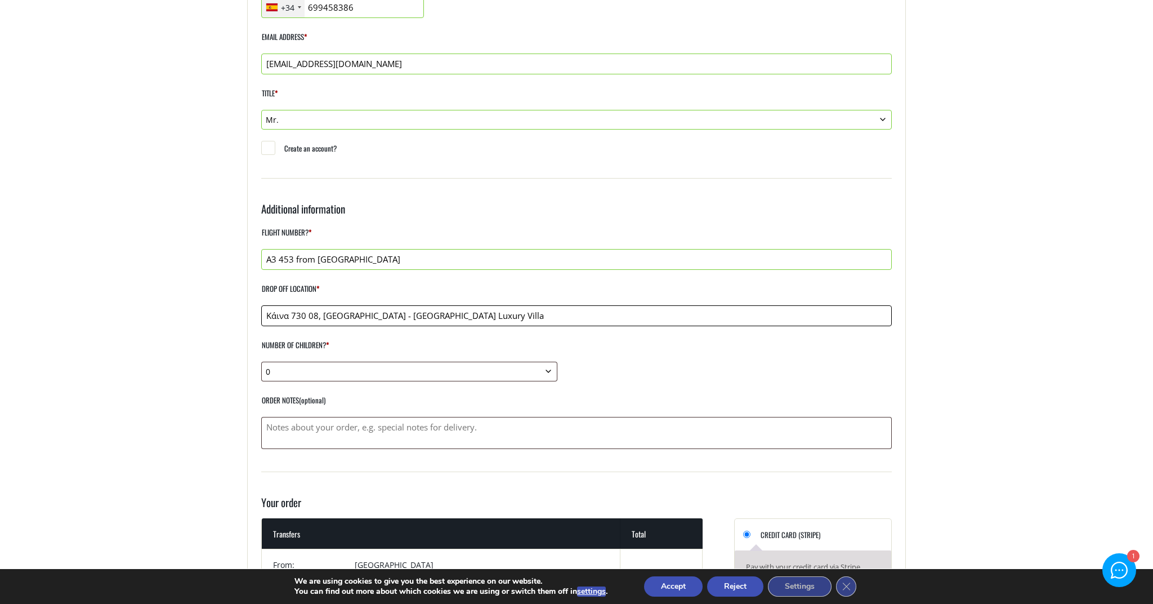
type input "Κάινα 730 08, [GEOGRAPHIC_DATA] - [GEOGRAPHIC_DATA] Luxury Villa"
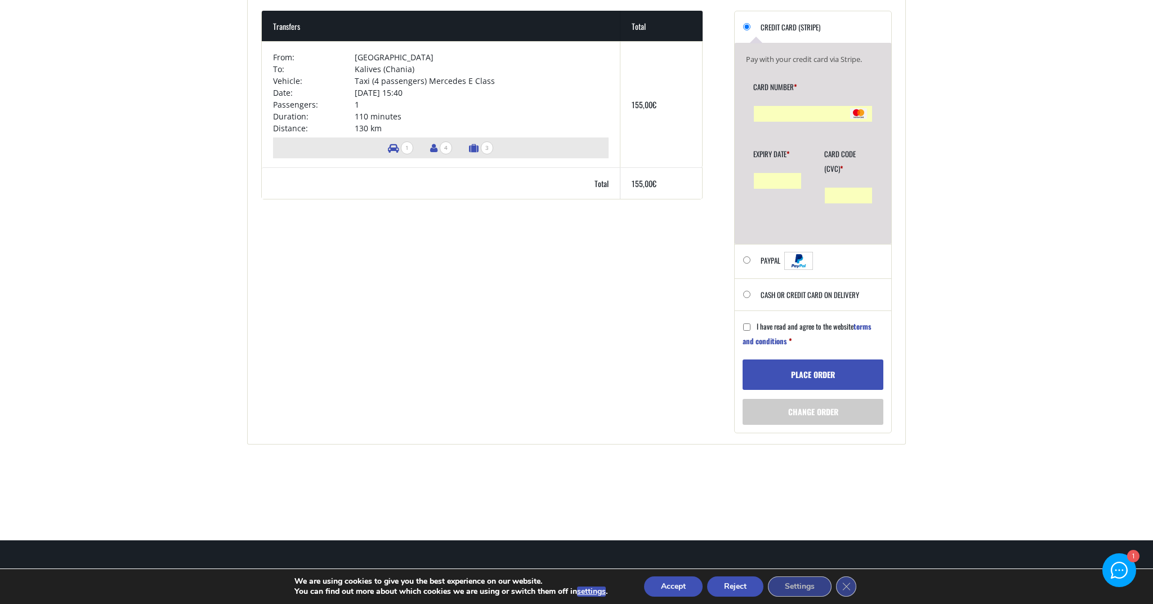
scroll to position [730, 0]
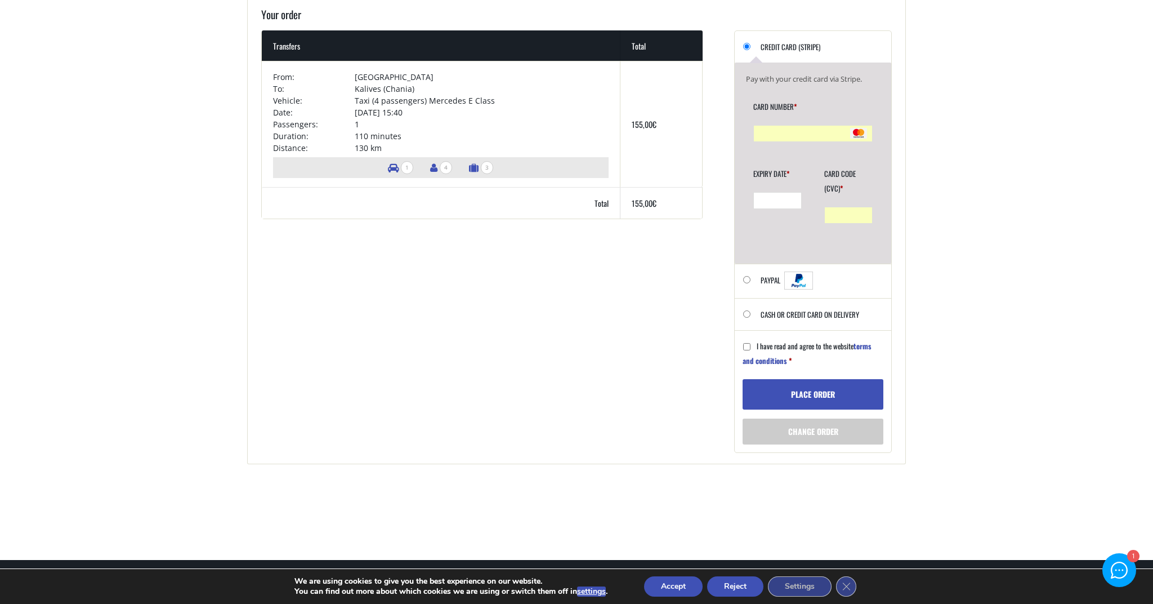
click at [745, 312] on input "Cash or Credit Card on delivery" at bounding box center [746, 313] width 7 height 7
radio input "true"
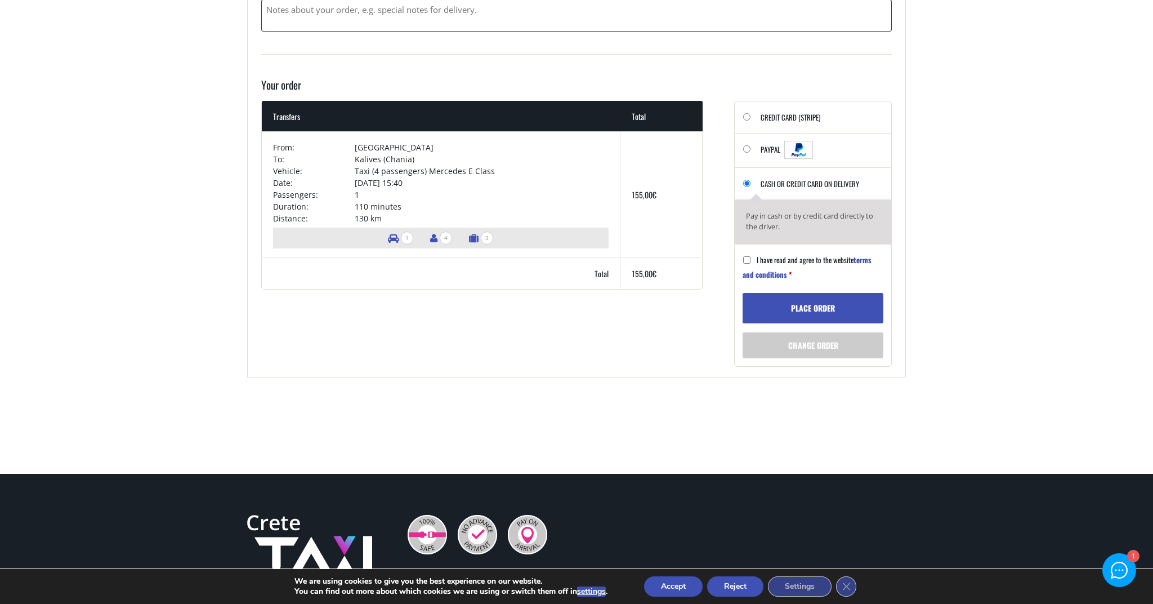
scroll to position [646, 0]
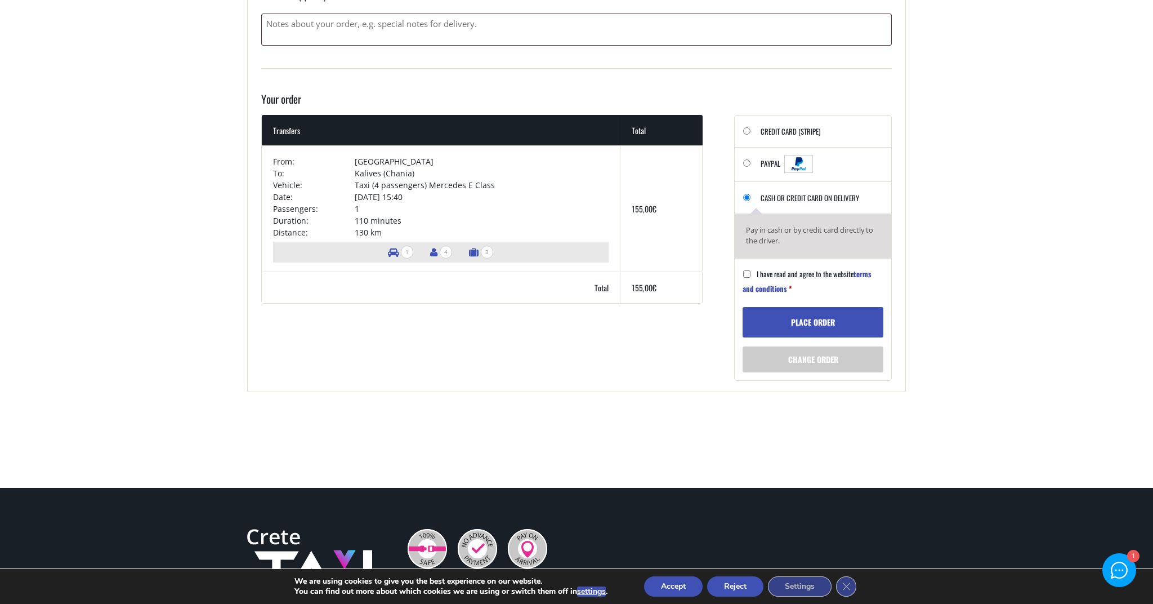
click at [744, 272] on input "I have read and agree to the website terms and conditions *" at bounding box center [746, 273] width 7 height 7
checkbox input "true"
click at [788, 320] on button "Place order" at bounding box center [813, 322] width 141 height 30
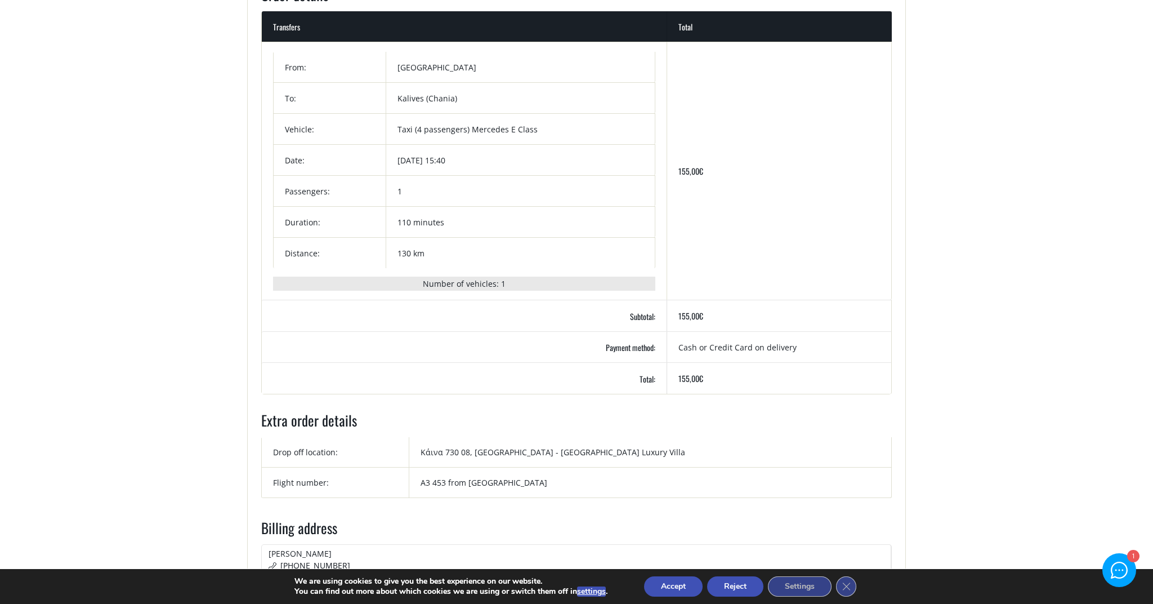
scroll to position [236, 0]
